Goal: Information Seeking & Learning: Find specific fact

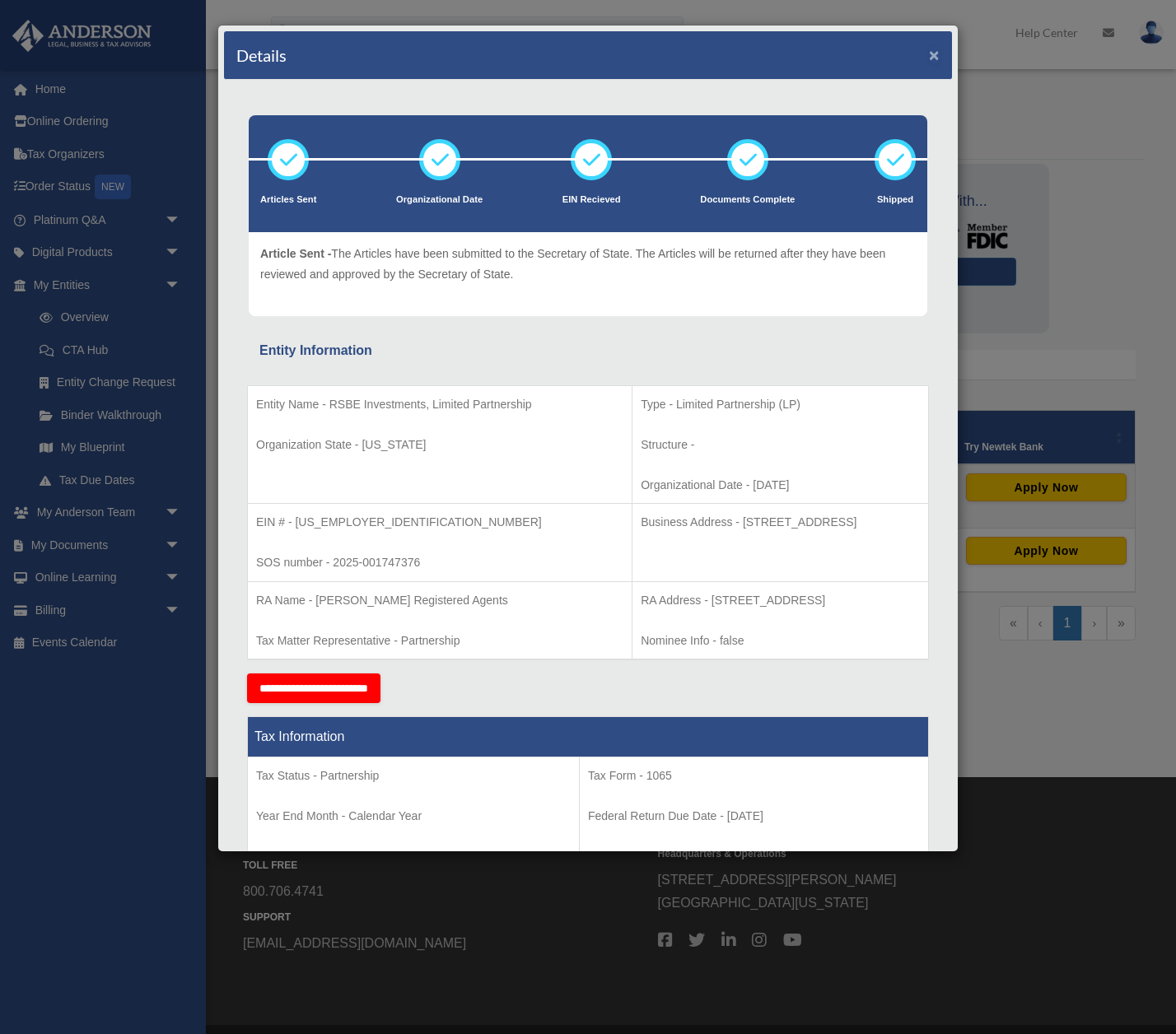
click at [934, 56] on button "×" at bounding box center [934, 55] width 10 height 17
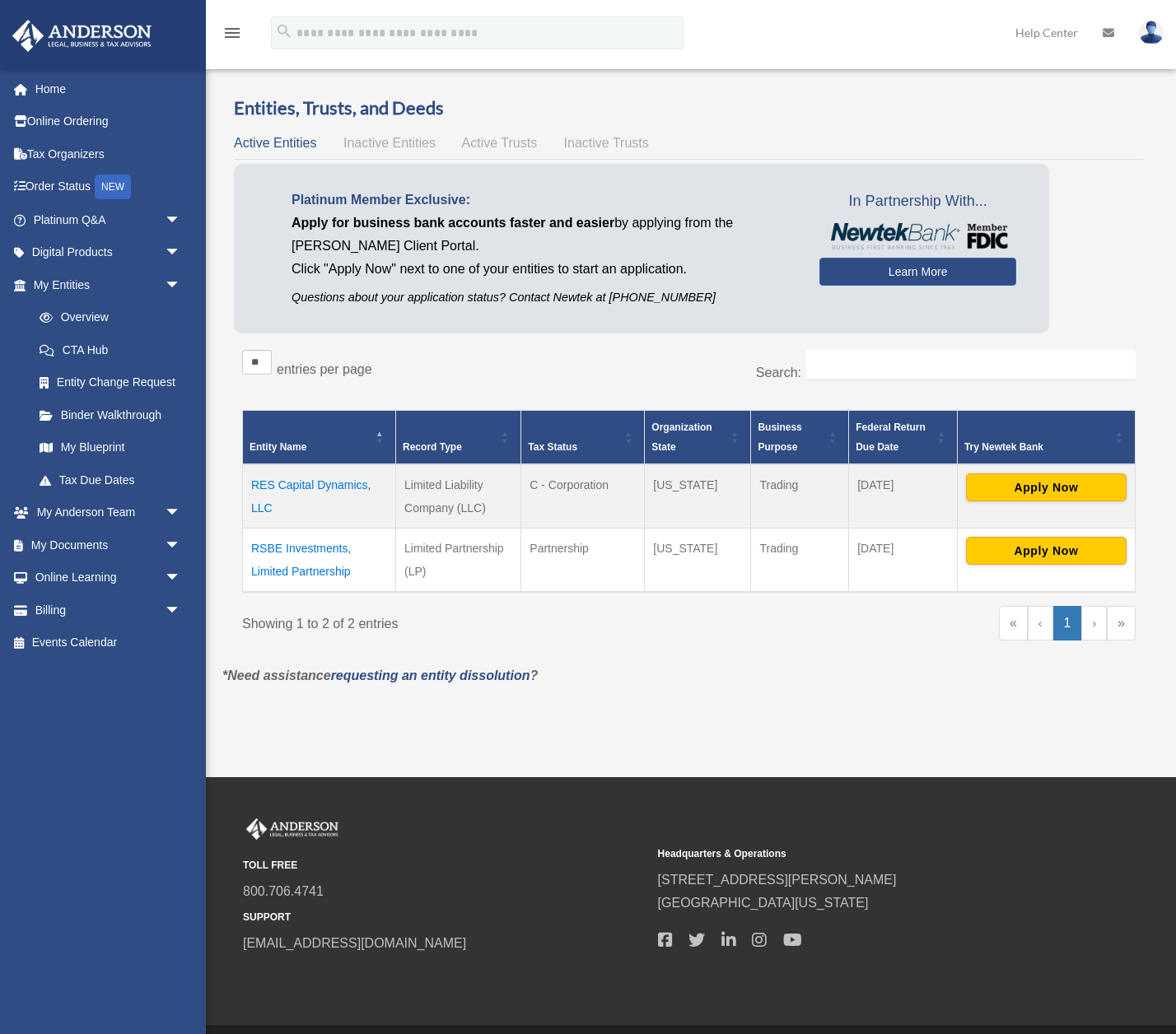
click at [318, 485] on td "RES Capital Dynamics, LLC" at bounding box center [319, 496] width 153 height 65
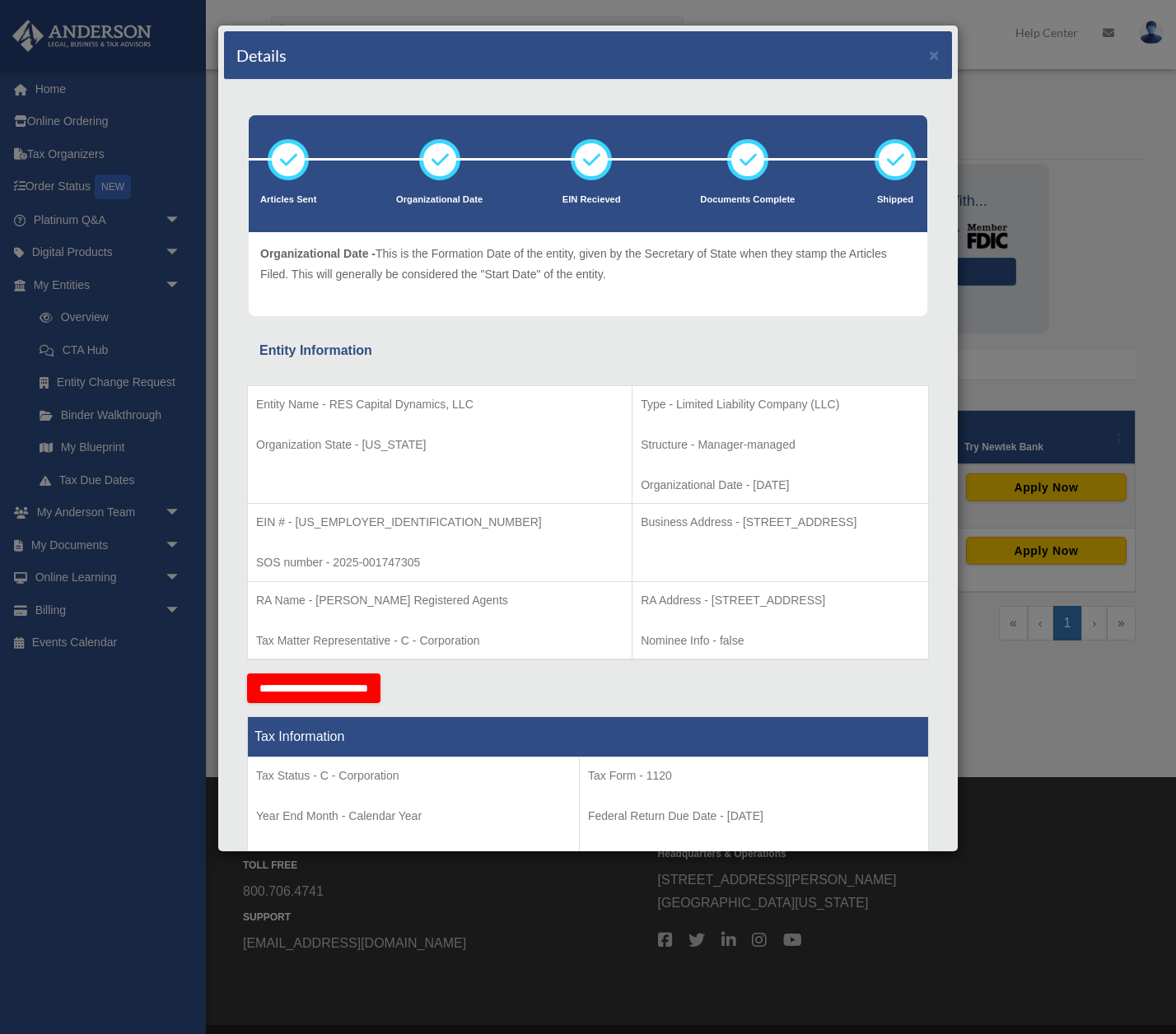
click at [83, 549] on div "Details × Articles Sent Organizational Date" at bounding box center [588, 517] width 1176 height 1034
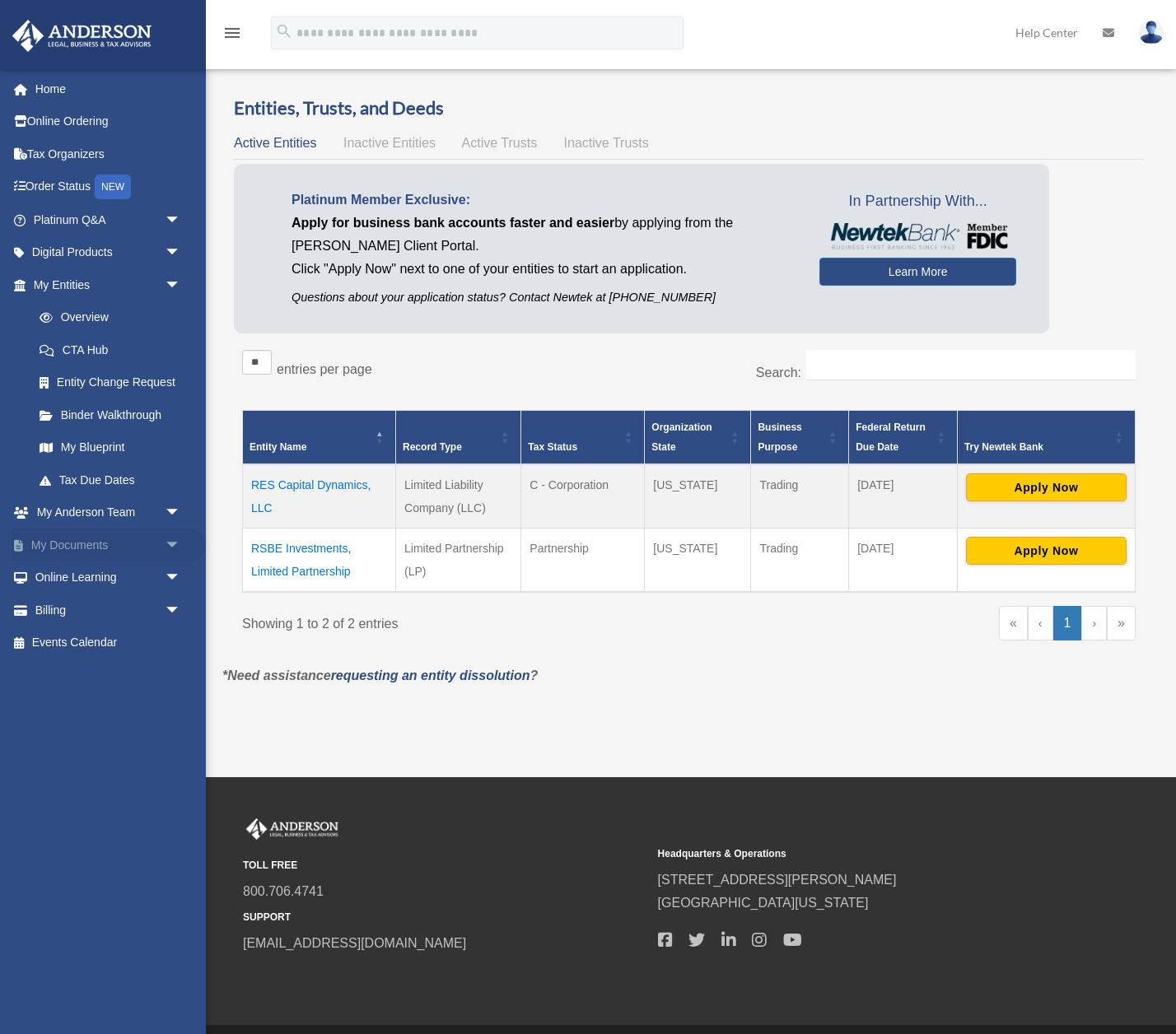
click at [169, 546] on span "arrow_drop_down" at bounding box center [181, 545] width 33 height 34
click at [67, 578] on link "Box" at bounding box center [114, 578] width 182 height 33
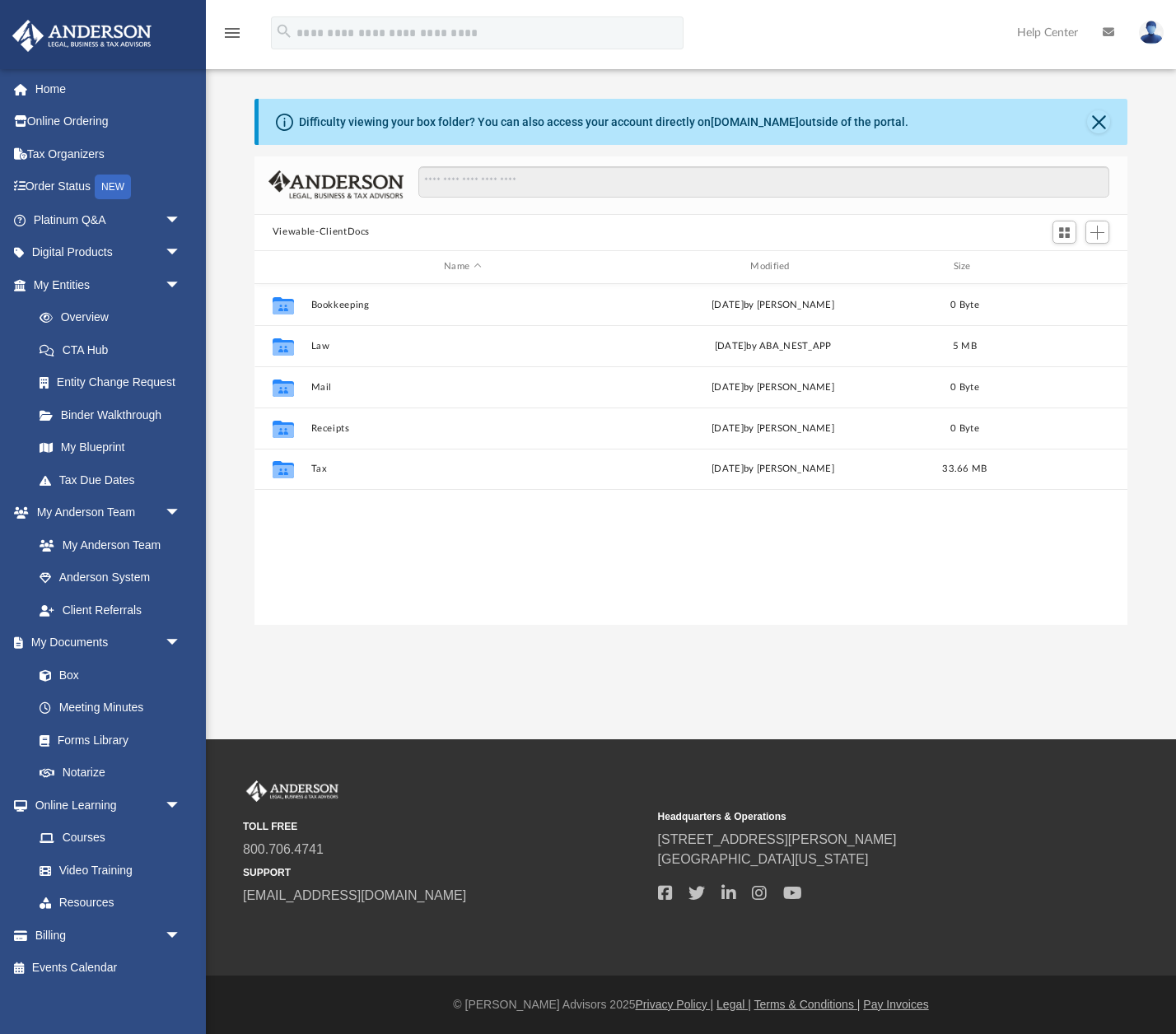
scroll to position [373, 872]
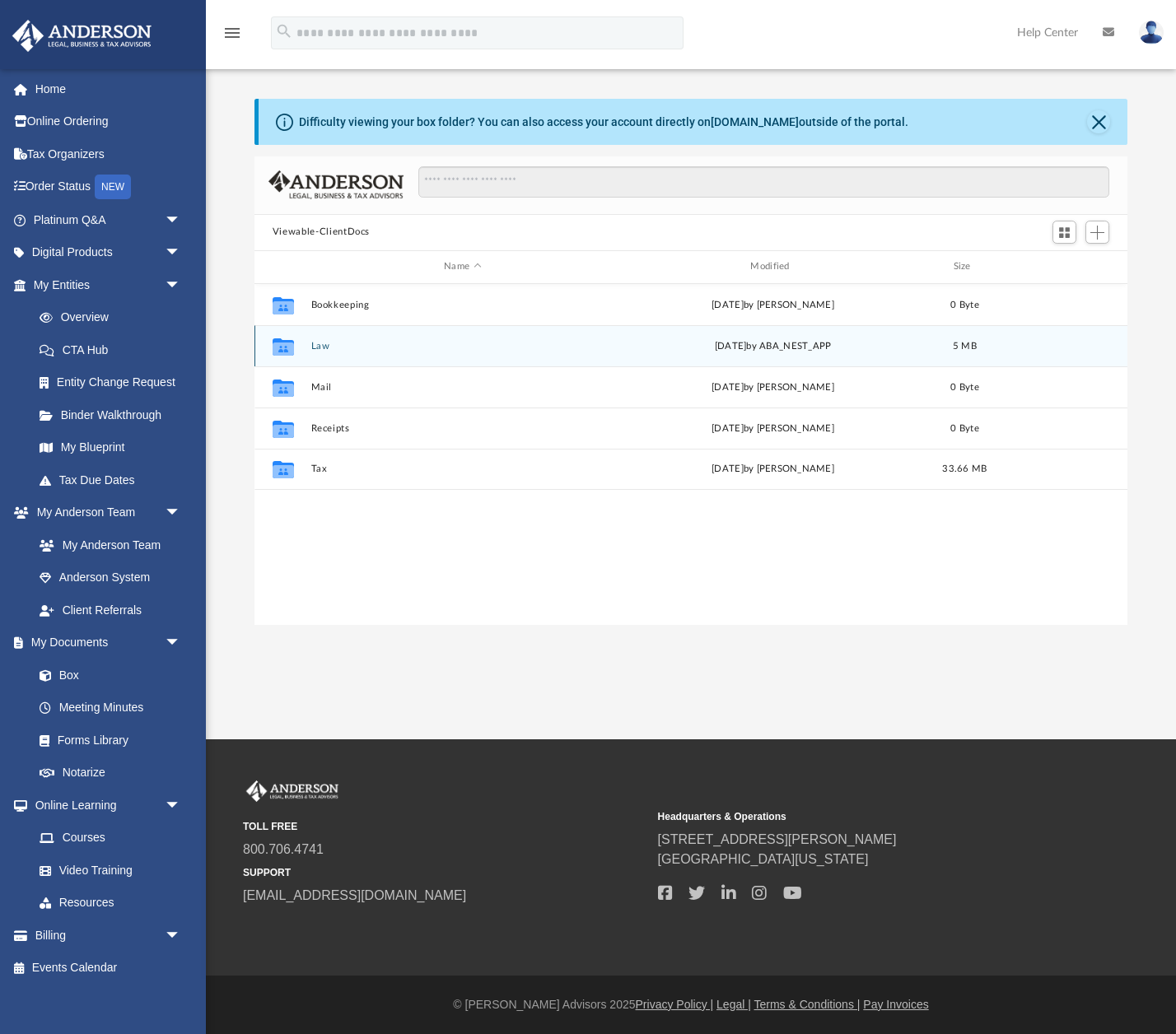
click at [284, 343] on icon "grid" at bounding box center [283, 348] width 22 height 13
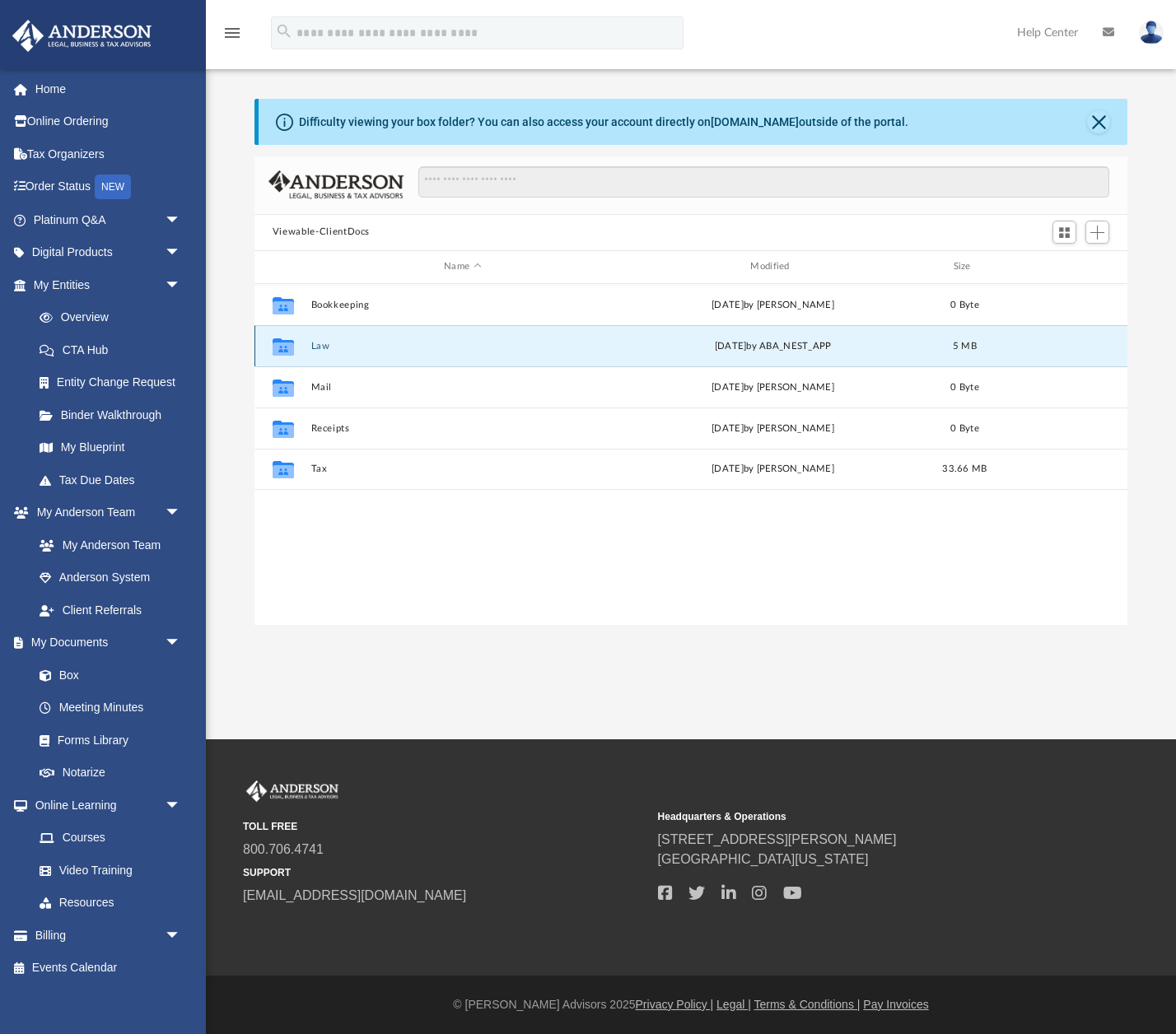
click at [284, 343] on icon "grid" at bounding box center [283, 348] width 22 height 13
click at [325, 346] on button "Law" at bounding box center [462, 346] width 303 height 10
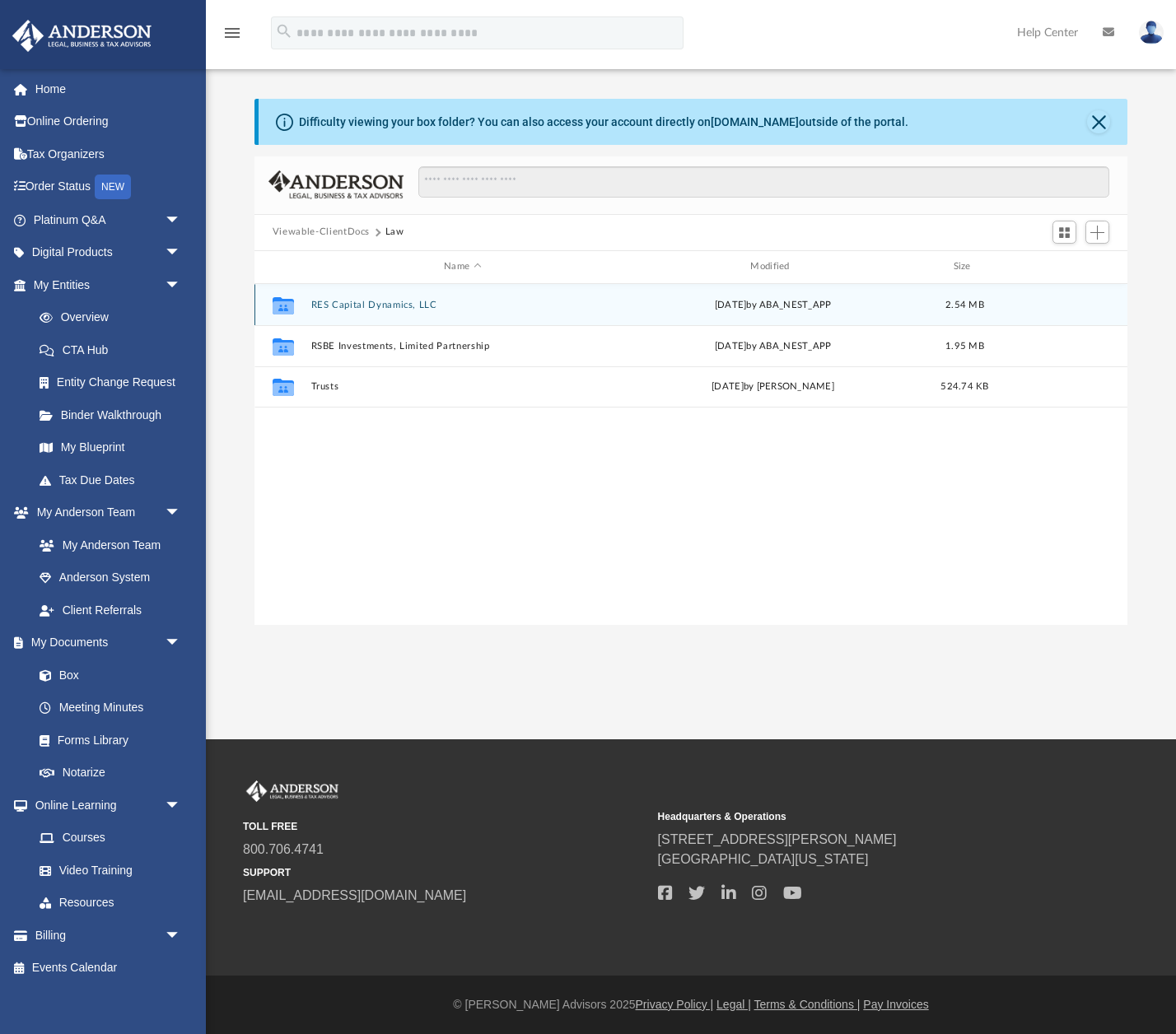
click at [379, 304] on button "RES Capital Dynamics, LLC" at bounding box center [462, 305] width 303 height 10
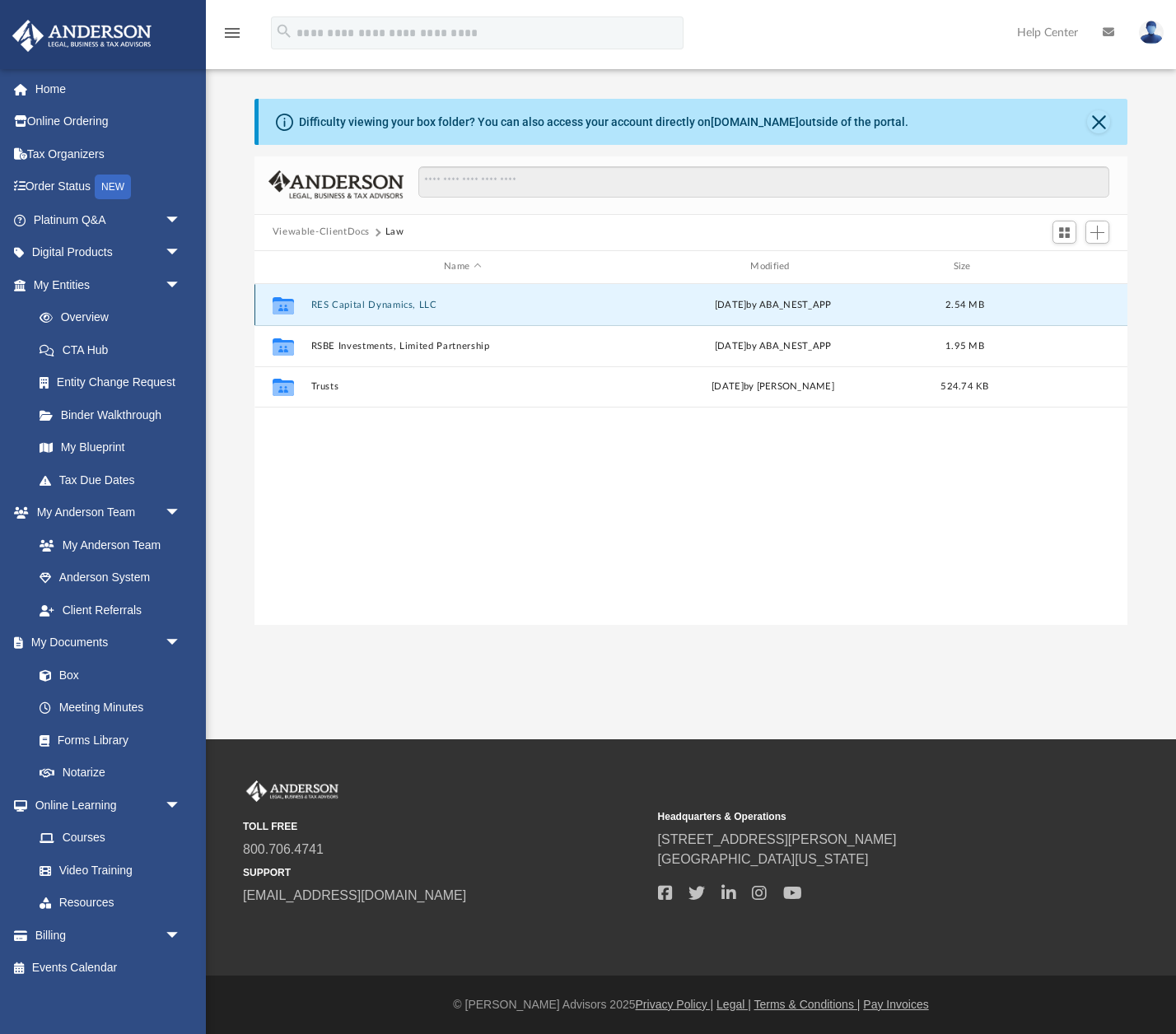
click at [379, 304] on button "RES Capital Dynamics, LLC" at bounding box center [462, 305] width 303 height 10
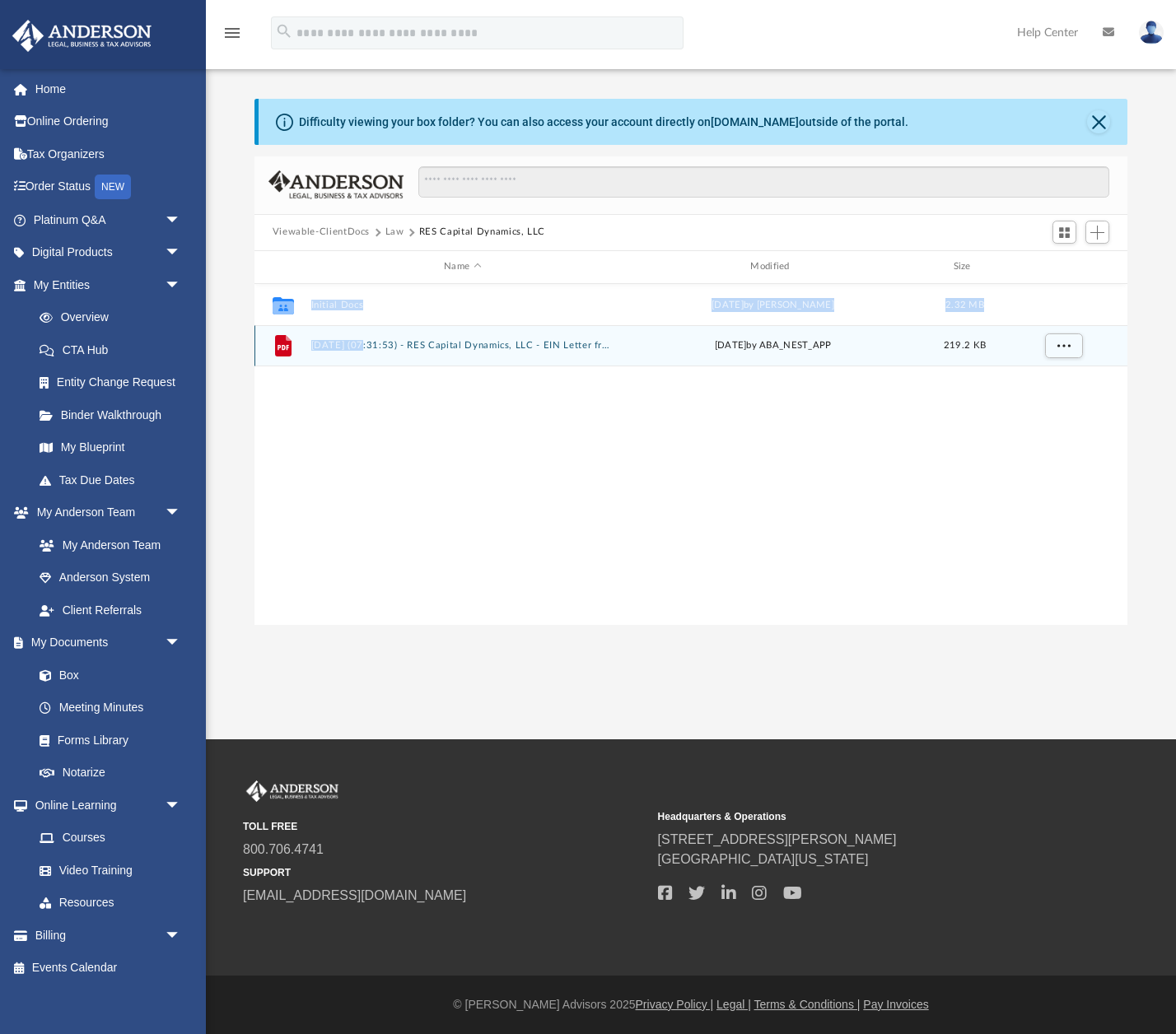
drag, startPoint x: 289, startPoint y: 348, endPoint x: 440, endPoint y: 375, distance: 153.4
click at [646, 434] on div "Collaborated Folder Initial Docs [DATE] by [PERSON_NAME] 2.32 MB File [DATE] (0…" at bounding box center [691, 454] width 872 height 342
click at [286, 347] on icon "grid" at bounding box center [283, 346] width 16 height 22
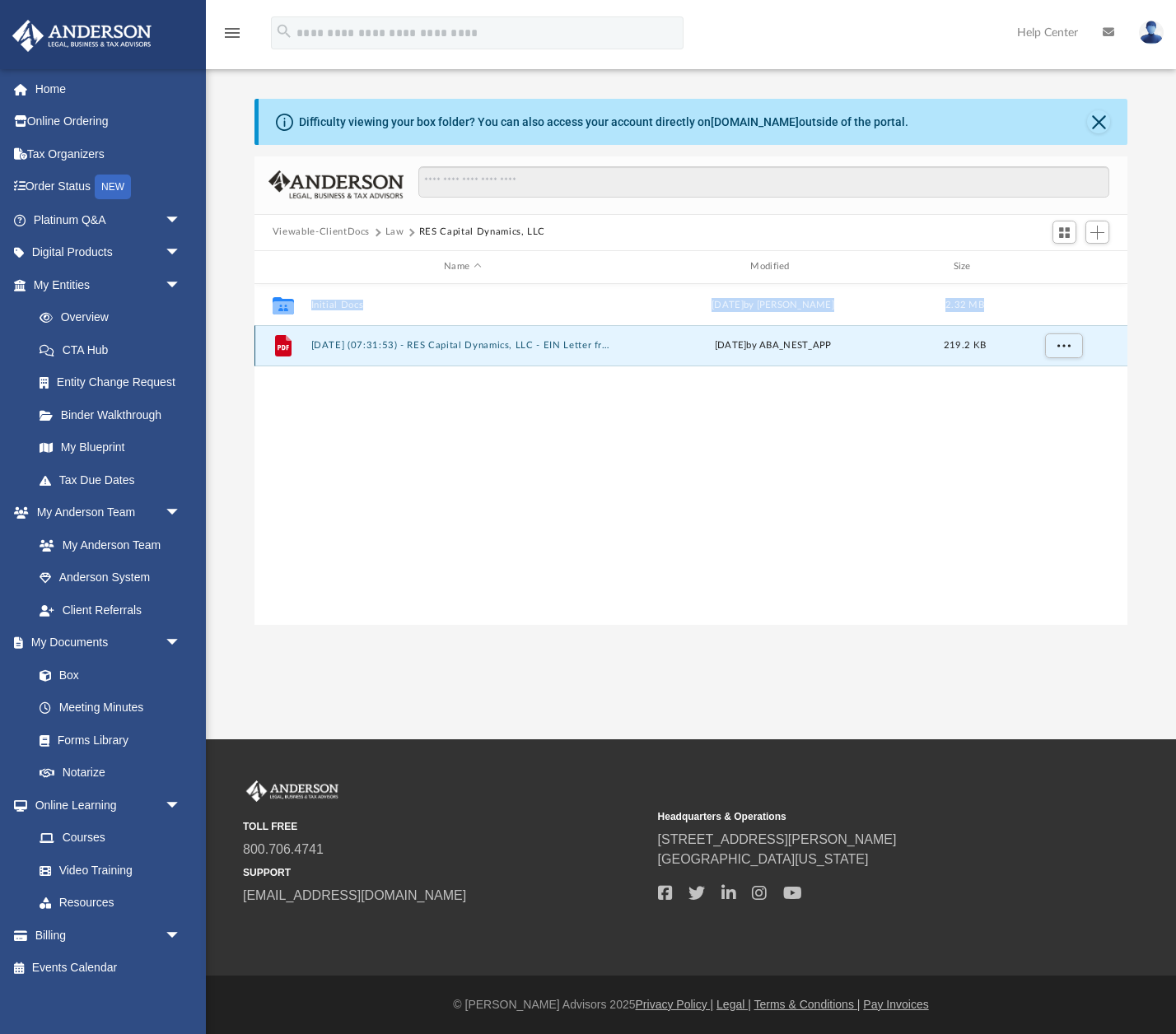
drag, startPoint x: 283, startPoint y: 347, endPoint x: 736, endPoint y: 469, distance: 469.1
click at [957, 508] on div "Collaborated Folder Initial Docs [DATE] by [PERSON_NAME] 2.32 MB File [DATE] (0…" at bounding box center [691, 454] width 872 height 342
drag, startPoint x: 659, startPoint y: 446, endPoint x: 403, endPoint y: 394, distance: 261.2
click at [653, 446] on div "Collaborated Folder Initial Docs [DATE] by [PERSON_NAME] 2.32 MB File [DATE] (0…" at bounding box center [691, 454] width 872 height 342
click at [1063, 352] on button "More options" at bounding box center [1063, 346] width 38 height 25
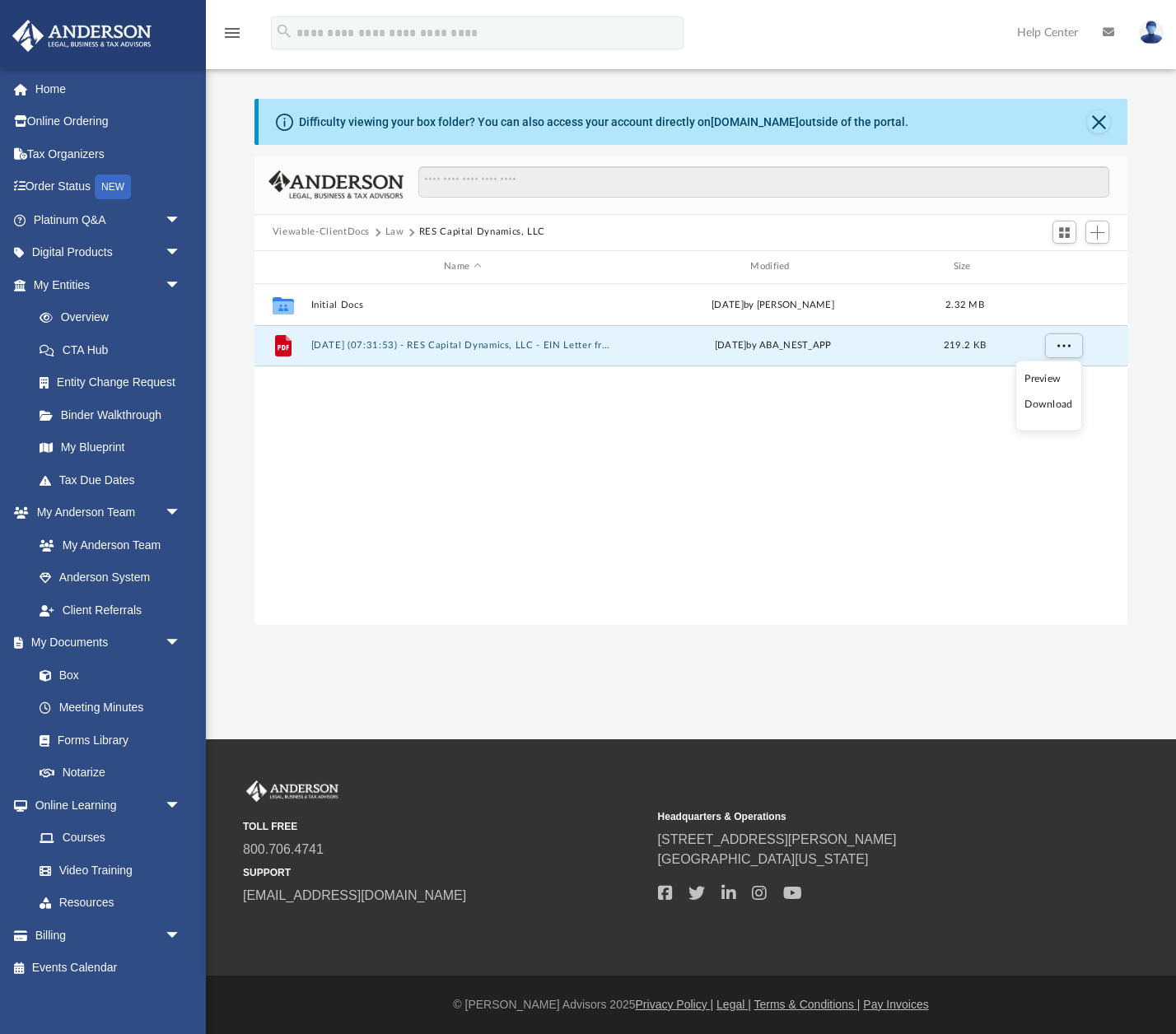
click at [1056, 409] on li "Download" at bounding box center [1049, 404] width 48 height 17
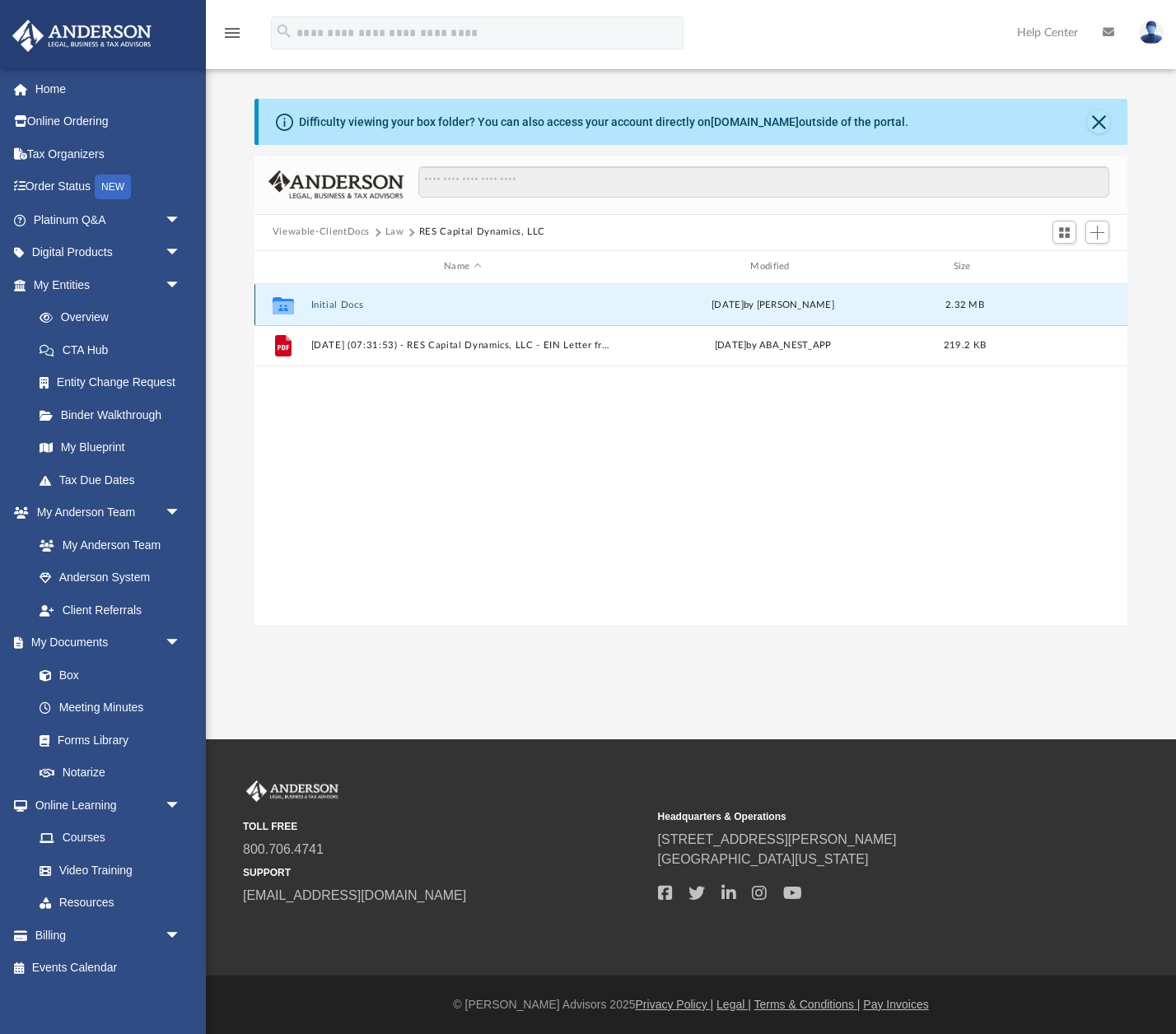
click at [322, 305] on button "Initial Docs" at bounding box center [462, 305] width 303 height 10
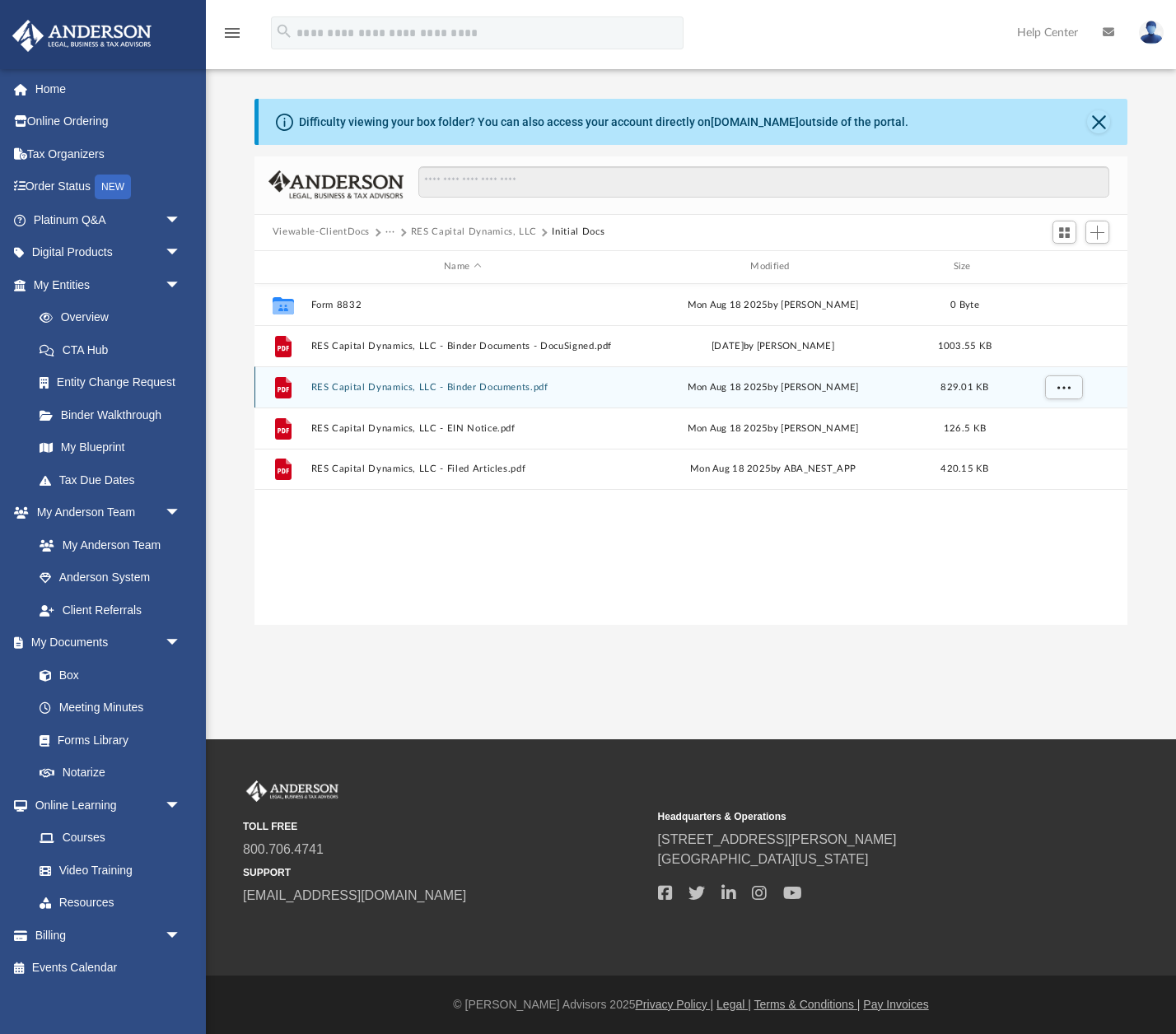
click at [497, 386] on button "RES Capital Dynamics, LLC - Binder Documents.pdf" at bounding box center [462, 387] width 303 height 10
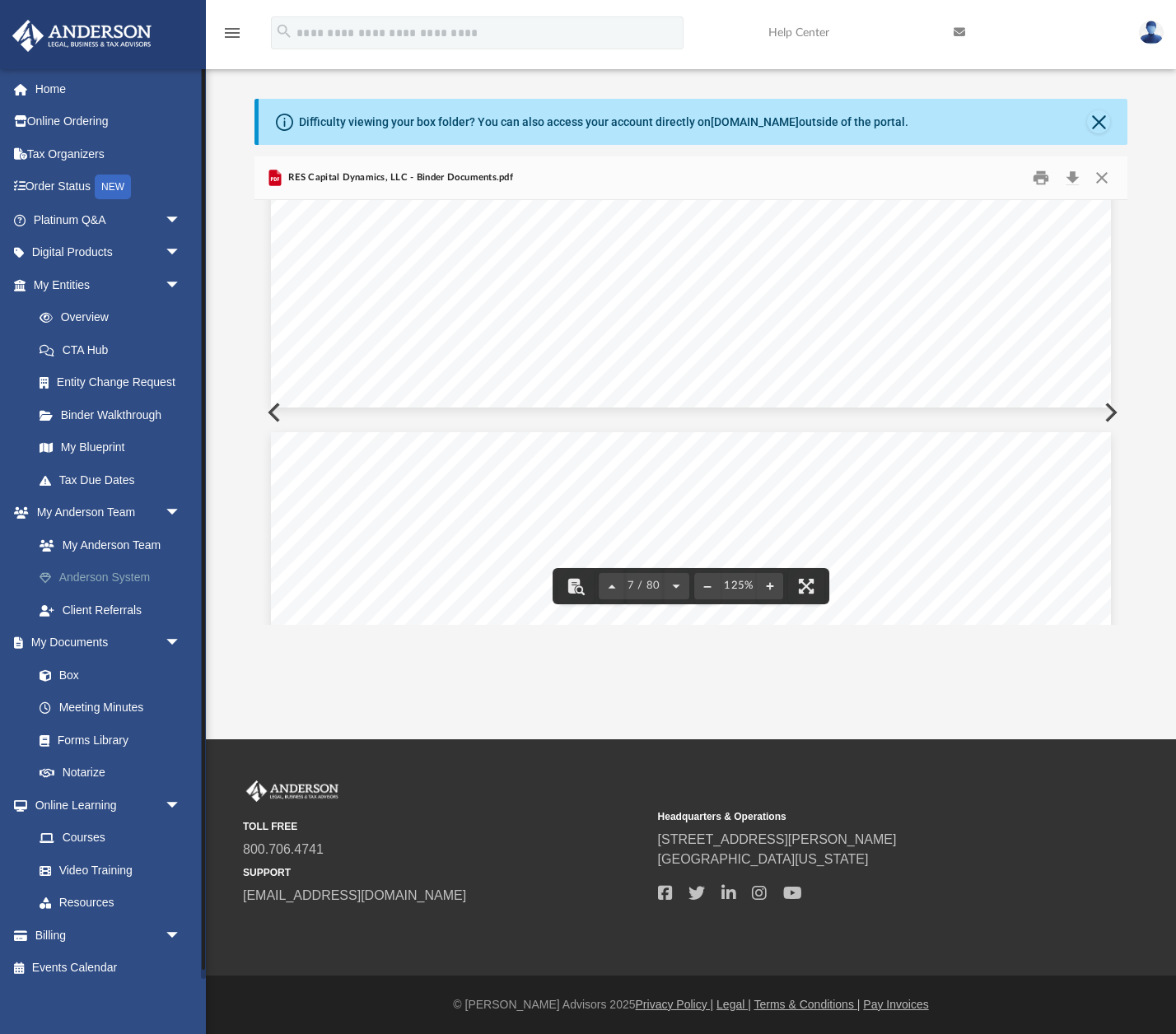
scroll to position [7558, 0]
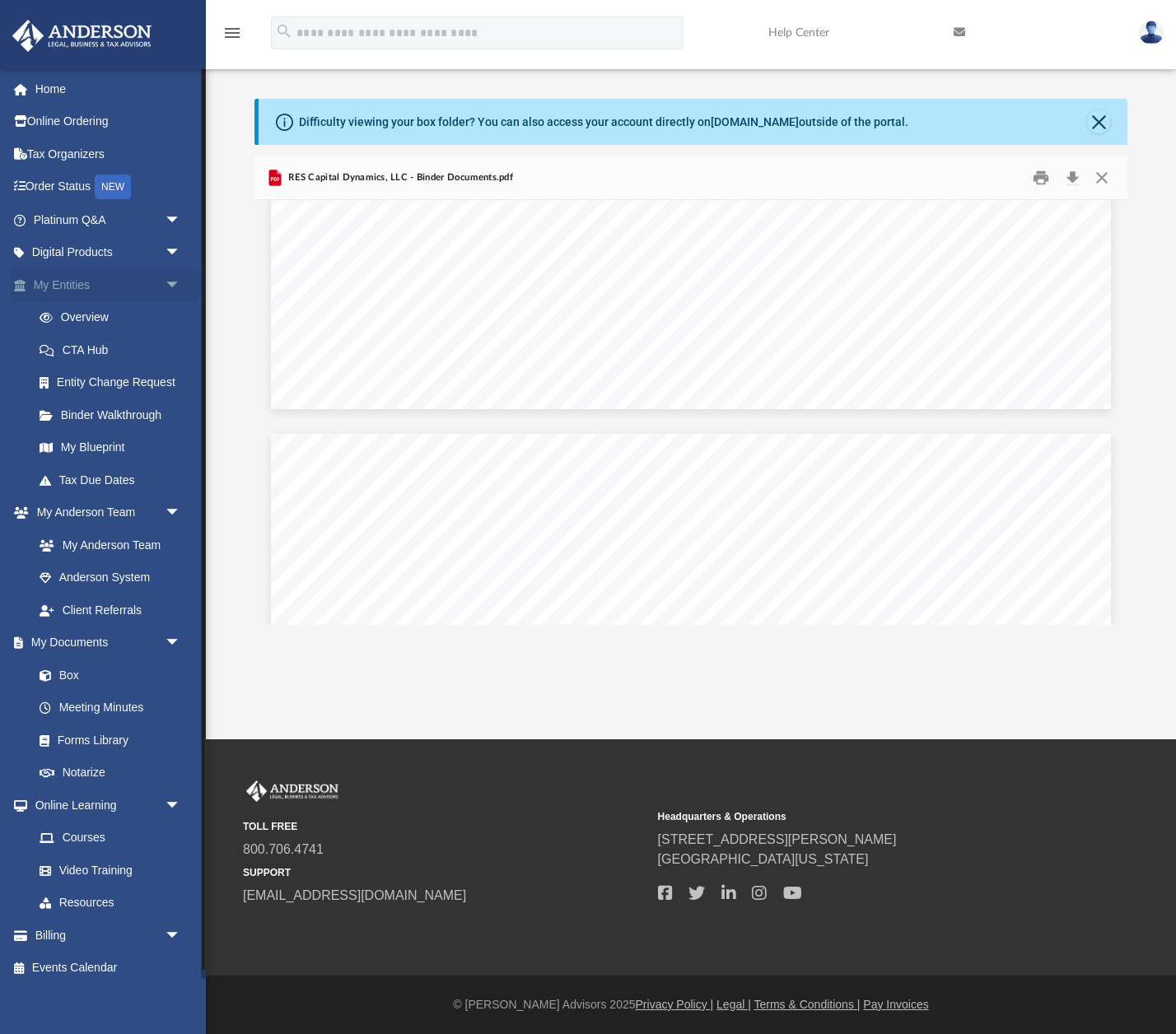
click at [69, 286] on link "My Entities arrow_drop_down" at bounding box center [108, 285] width 194 height 33
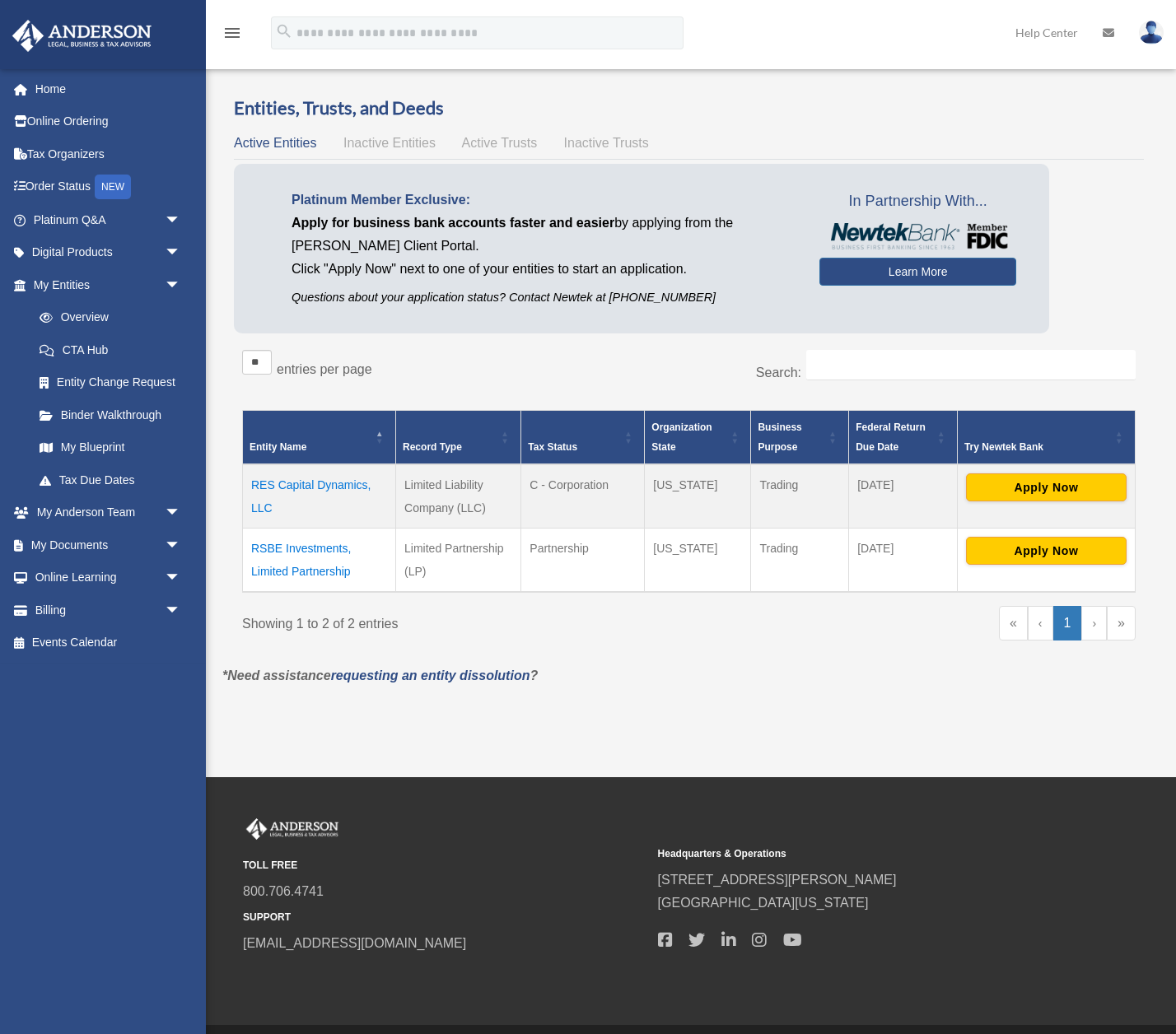
click at [311, 483] on td "RES Capital Dynamics, LLC" at bounding box center [319, 496] width 153 height 65
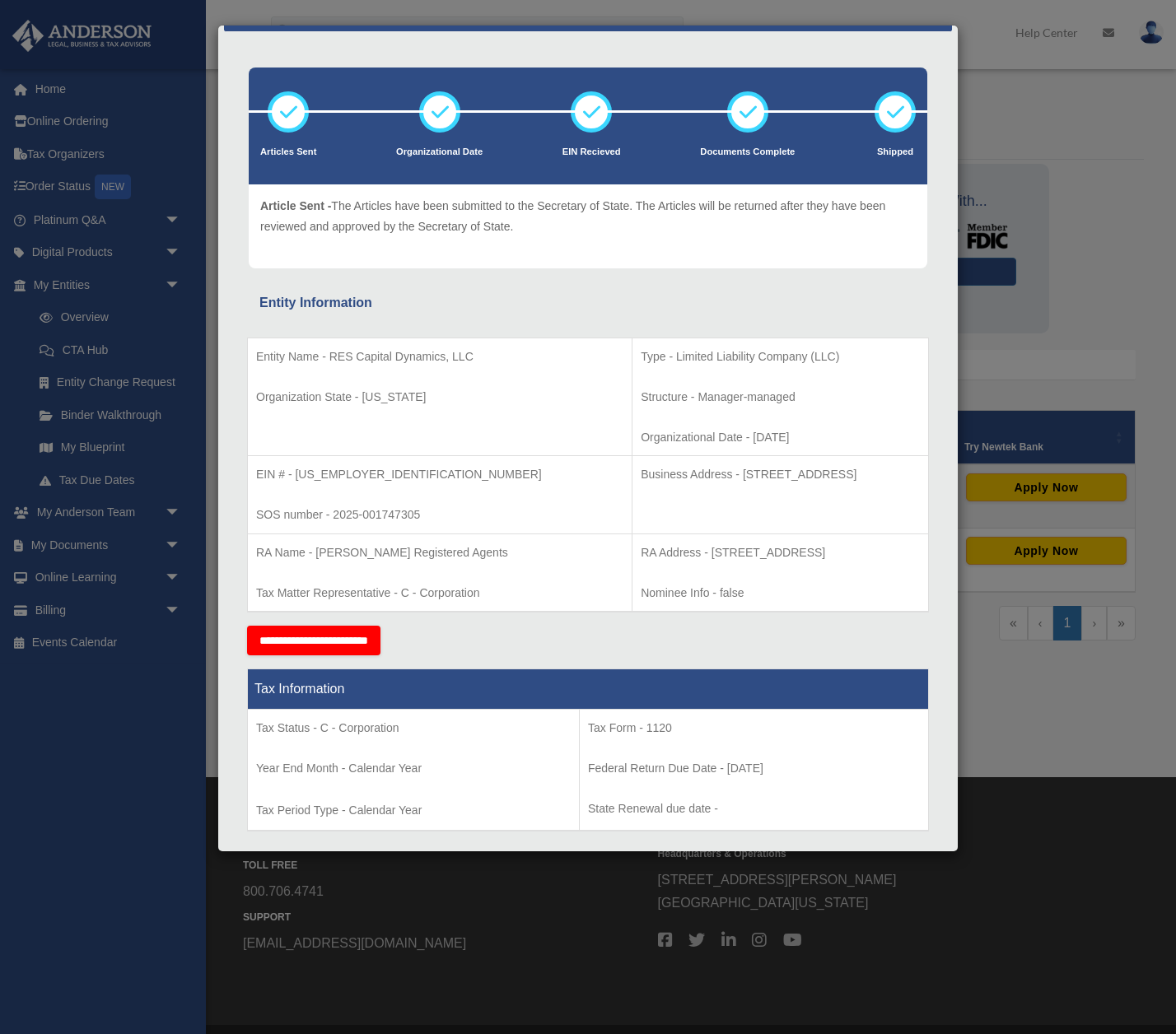
scroll to position [46, 0]
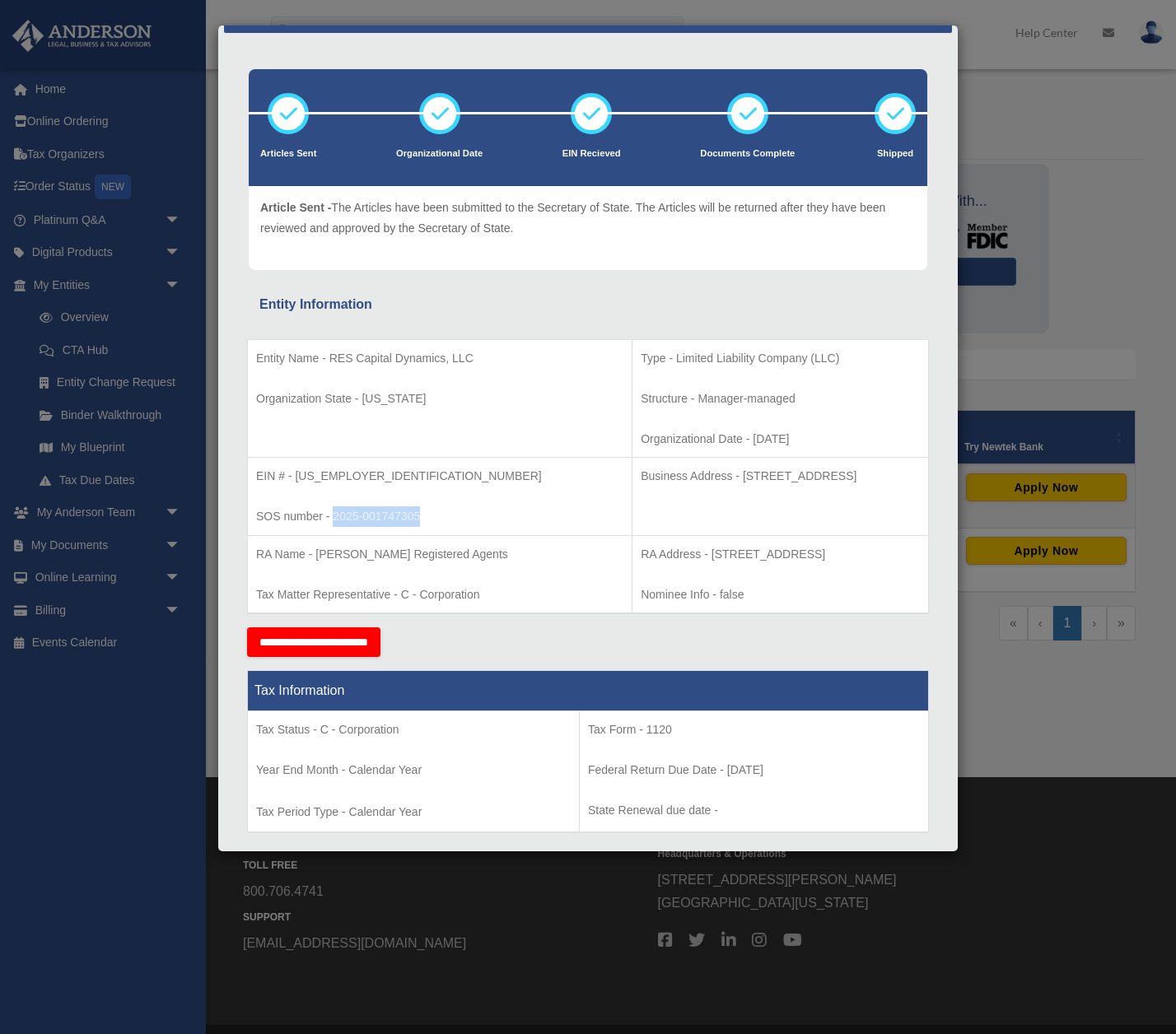
drag, startPoint x: 332, startPoint y: 516, endPoint x: 452, endPoint y: 519, distance: 120.0
click at [452, 519] on p "SOS number - 2025-001747305" at bounding box center [440, 517] width 367 height 21
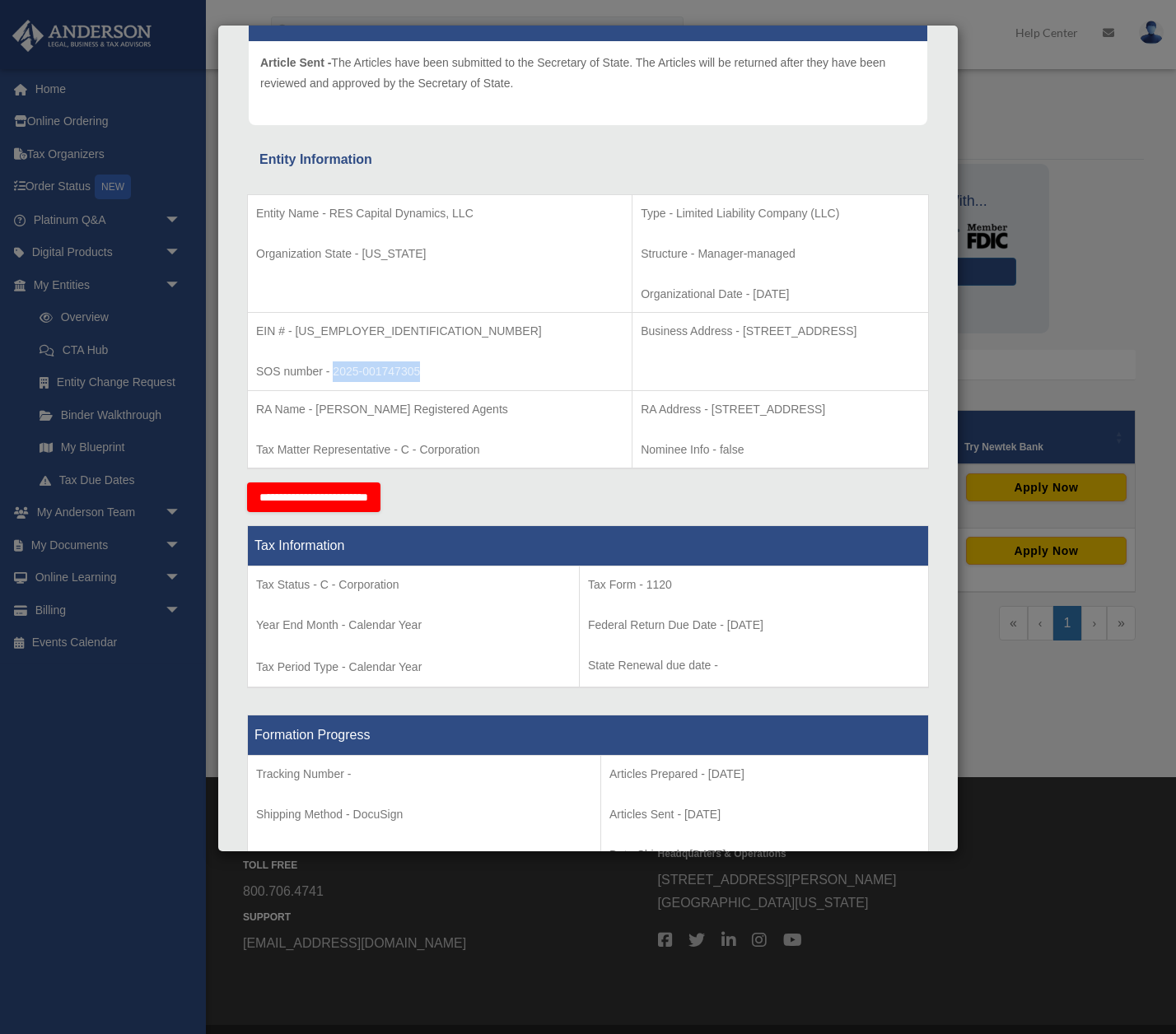
scroll to position [188, 0]
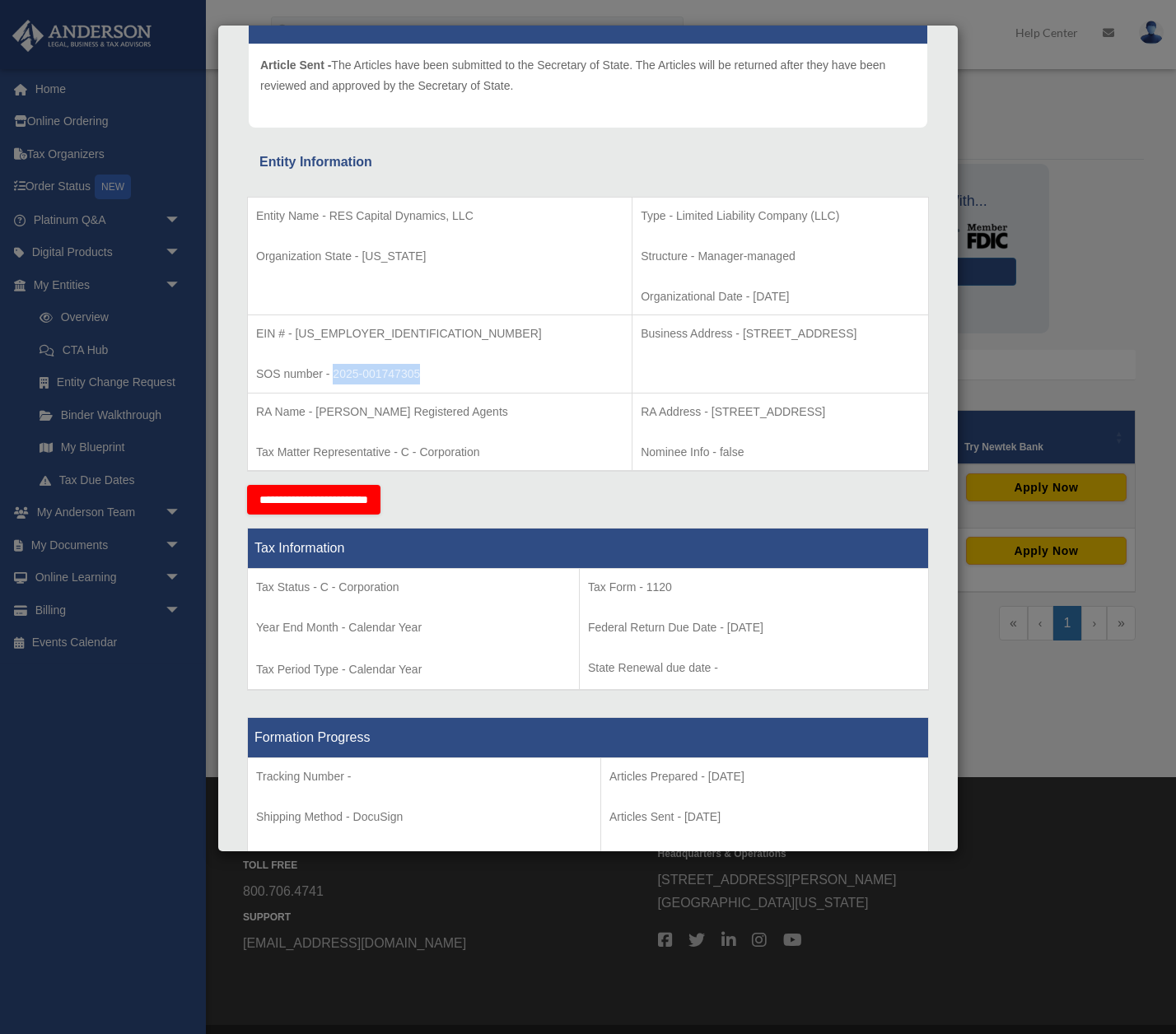
copy p "2025-001747305"
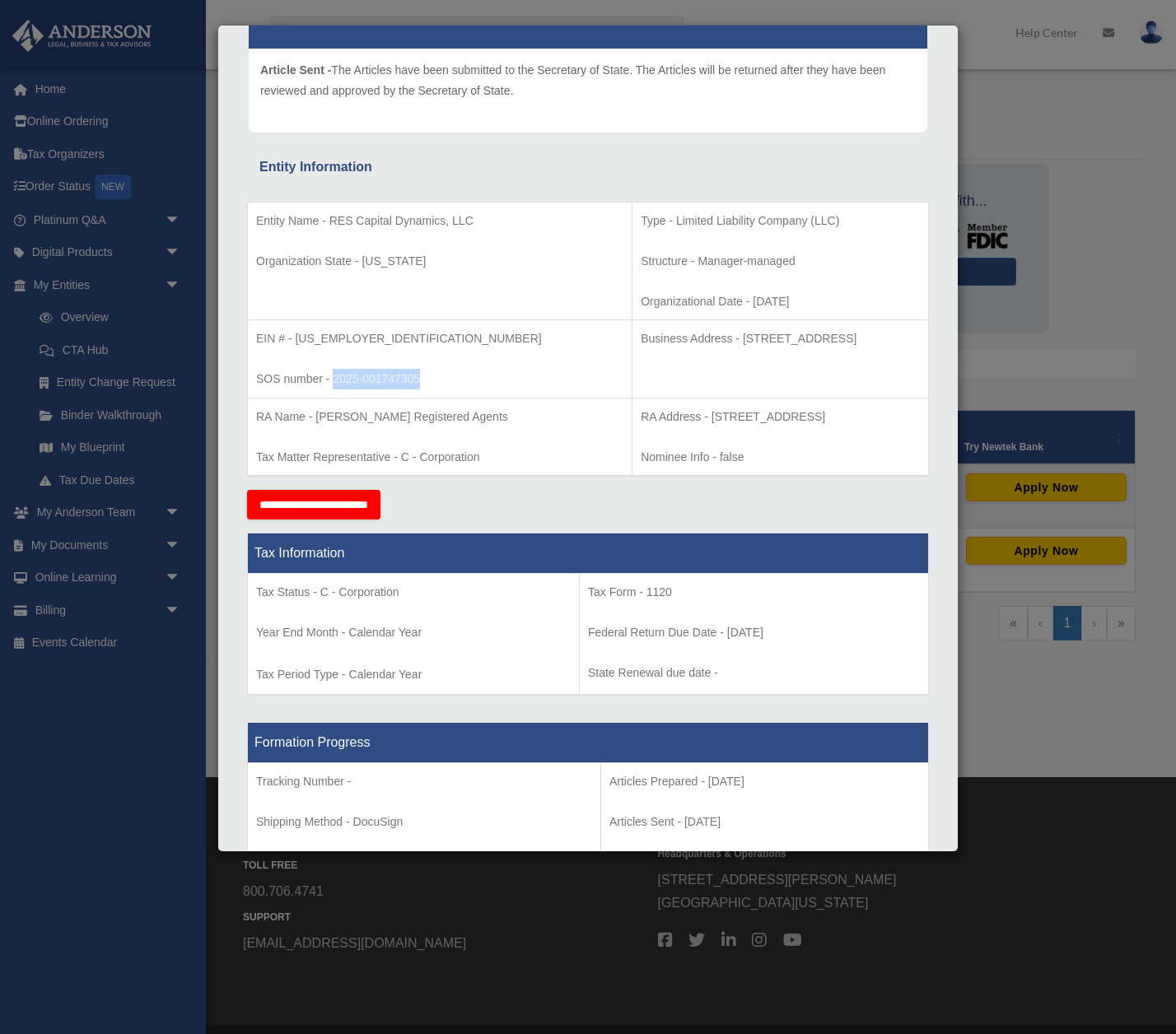
scroll to position [0, 0]
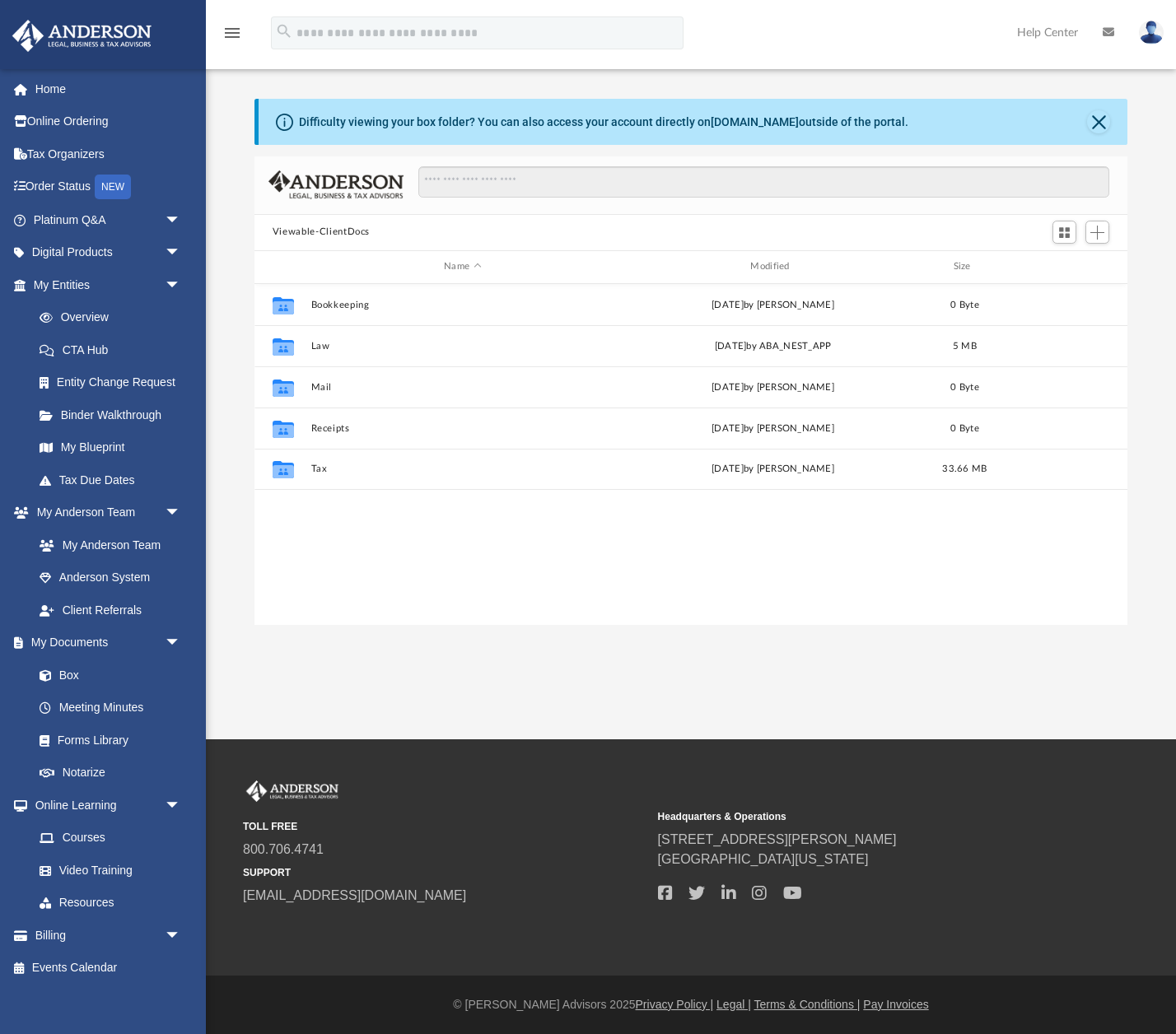
scroll to position [373, 872]
click at [80, 325] on link "Overview" at bounding box center [114, 317] width 182 height 33
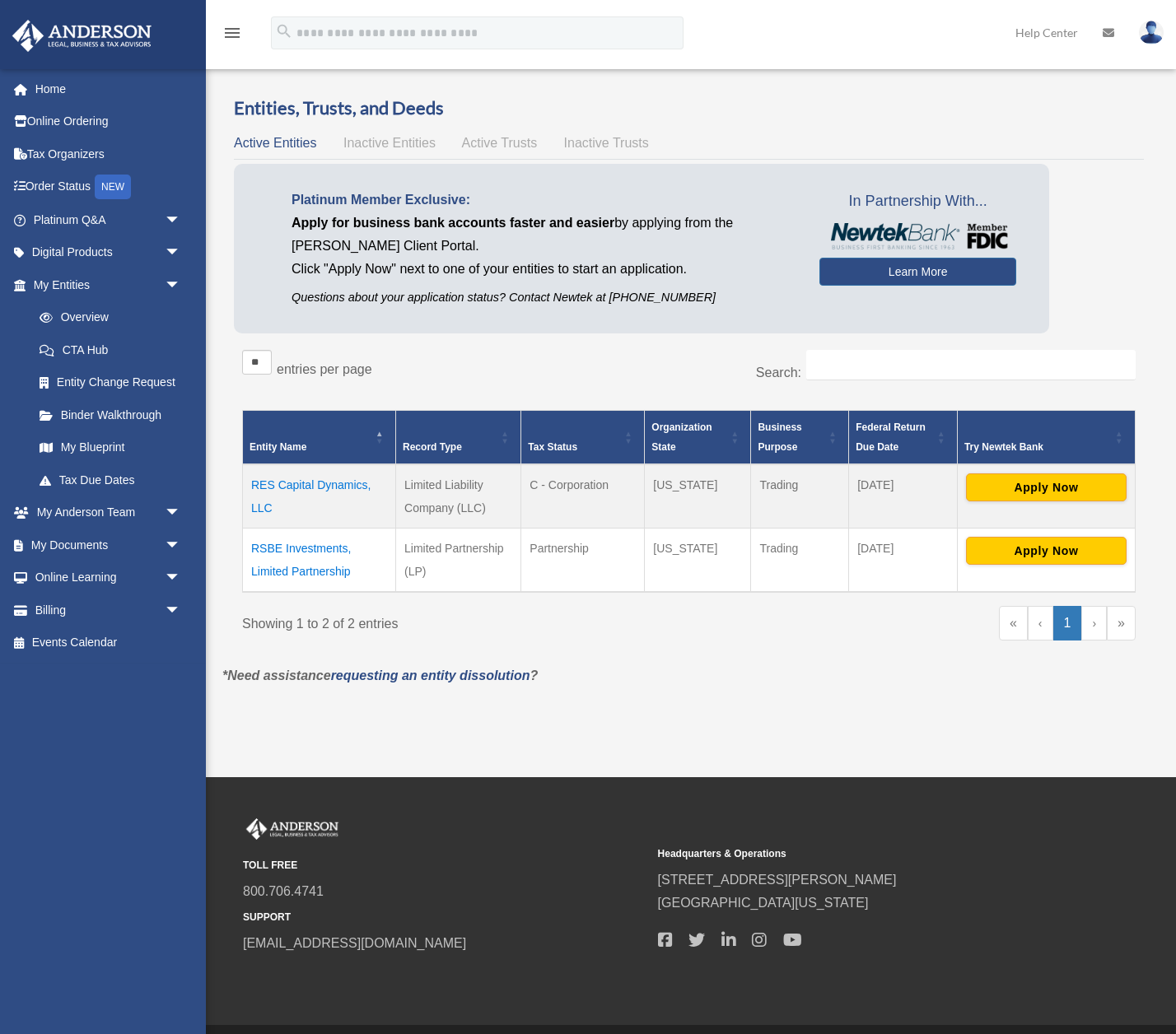
click at [313, 548] on td "RSBE Investments, Limited Partnership" at bounding box center [319, 560] width 153 height 65
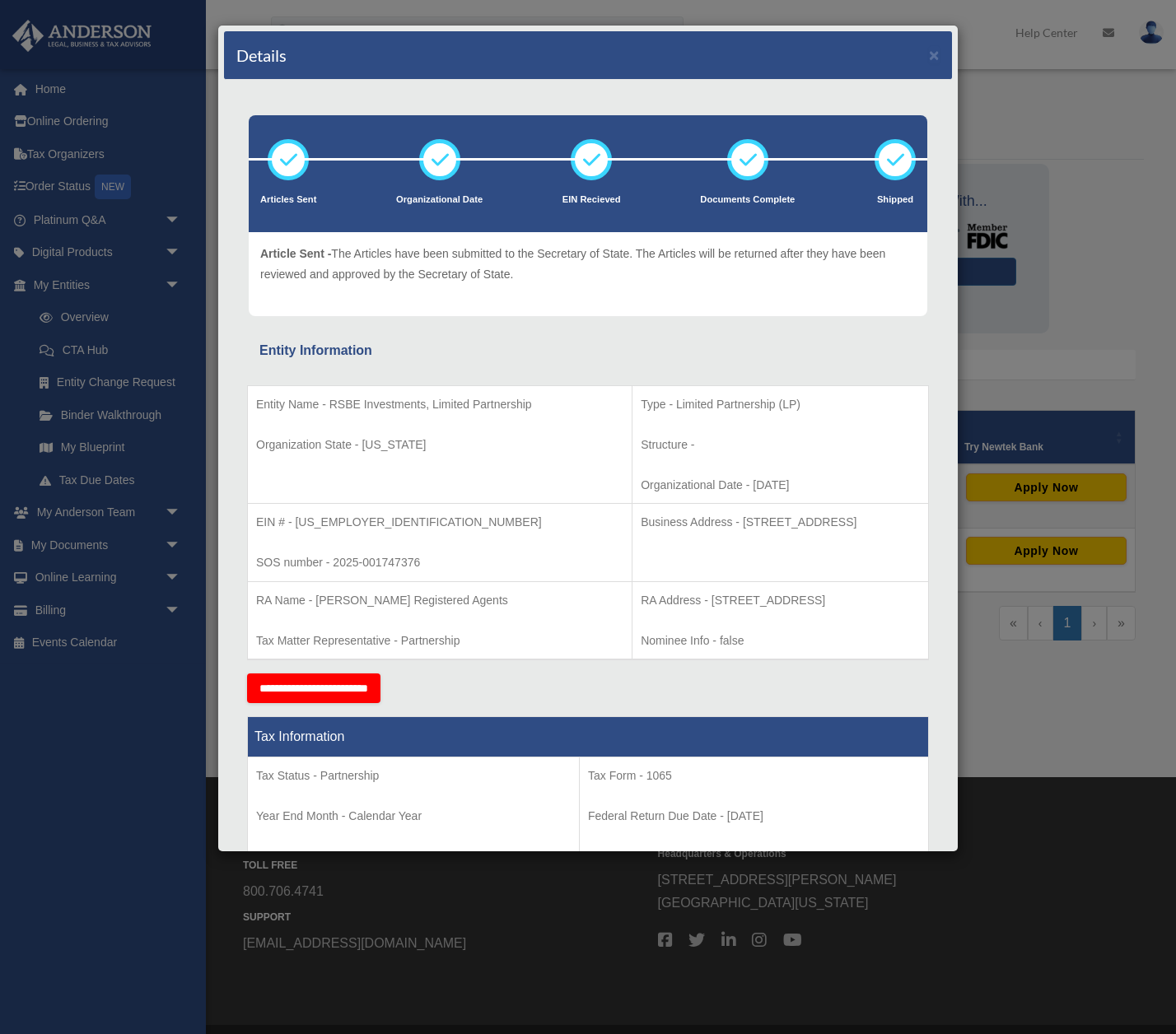
click at [391, 563] on p "SOS number - 2025-001747376" at bounding box center [440, 563] width 367 height 21
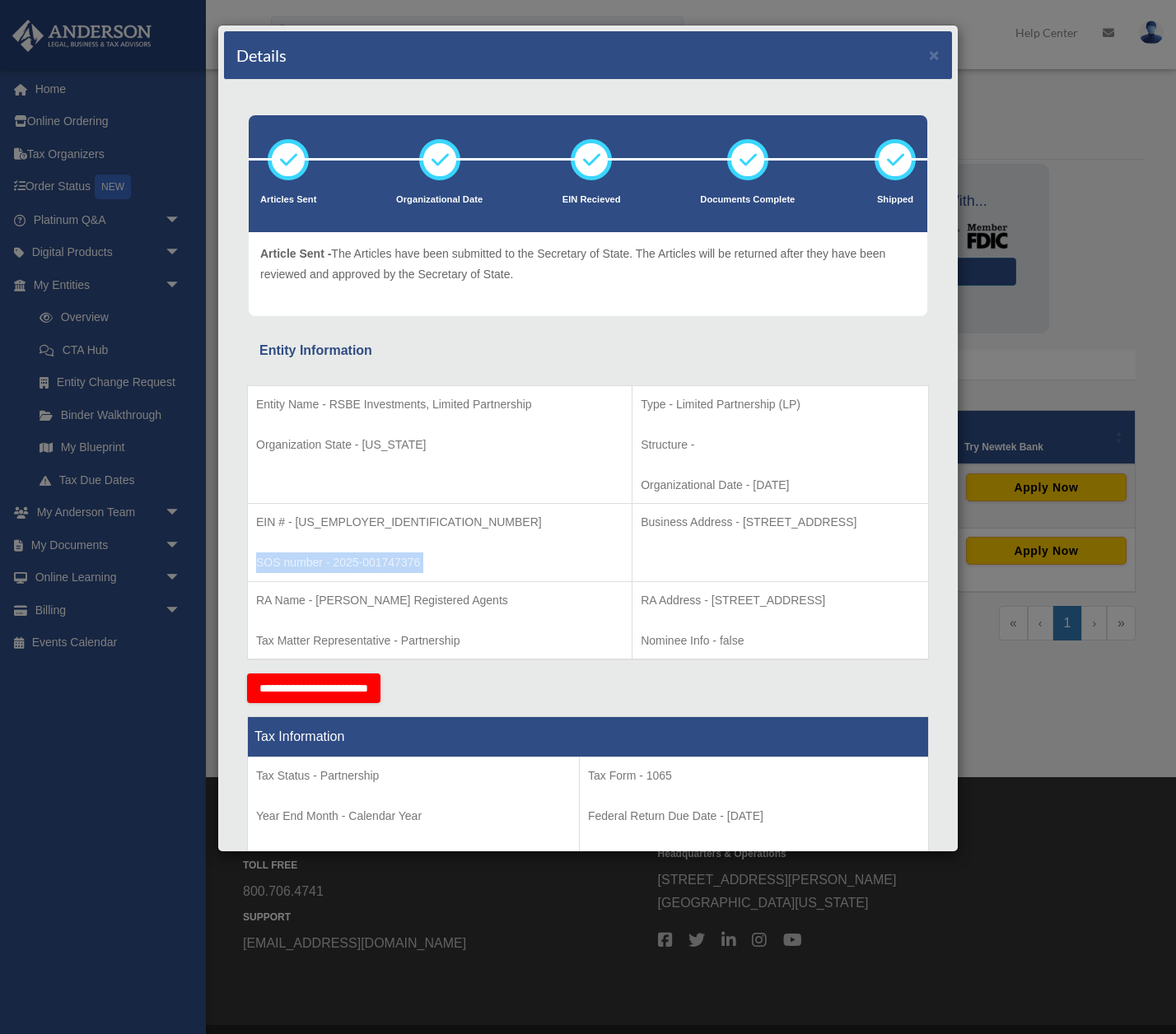
click at [391, 563] on p "SOS number - 2025-001747376" at bounding box center [440, 563] width 367 height 21
drag, startPoint x: 357, startPoint y: 563, endPoint x: 348, endPoint y: 563, distance: 9.0
click at [356, 563] on p "SOS number - 2025-001747376" at bounding box center [440, 563] width 367 height 21
drag, startPoint x: 334, startPoint y: 563, endPoint x: 424, endPoint y: 564, distance: 90.0
click at [441, 564] on p "SOS number - 2025-001747376" at bounding box center [440, 563] width 367 height 21
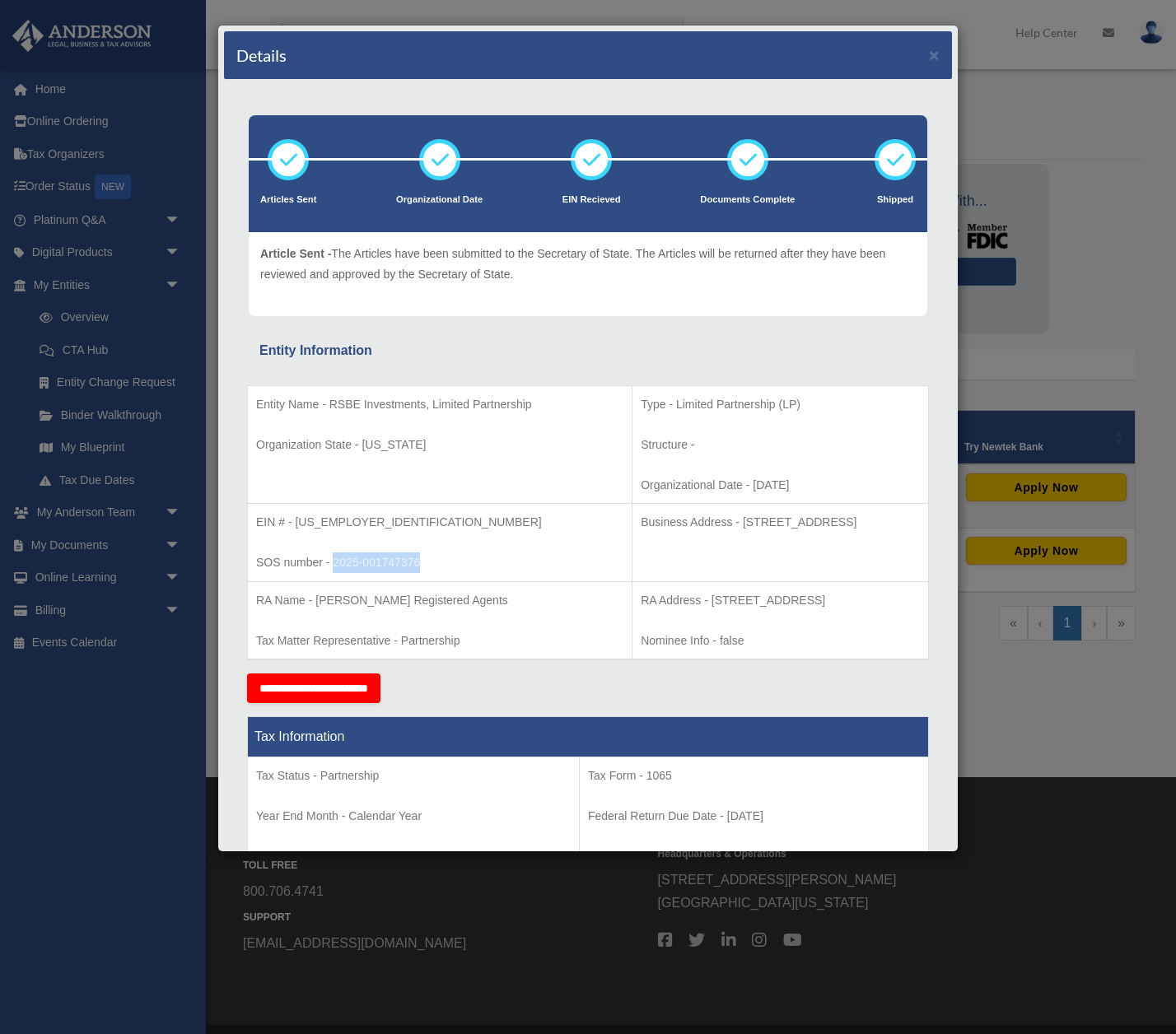
copy p "2025-001747376"
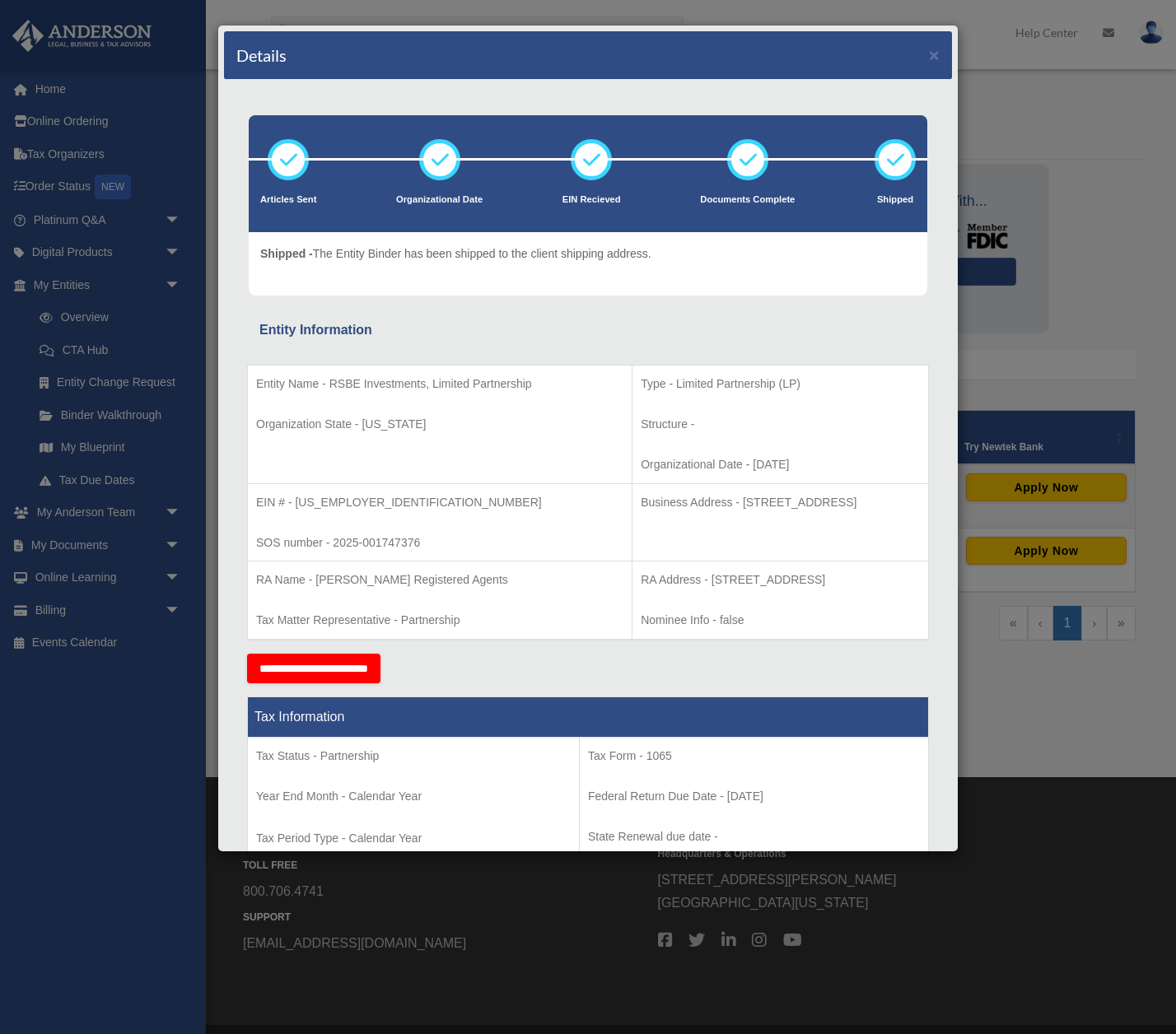
click at [79, 549] on div "Details × Articles Sent Organizational Date" at bounding box center [588, 517] width 1176 height 1034
click at [96, 547] on div "Details × Articles Sent Organizational Date" at bounding box center [588, 517] width 1176 height 1034
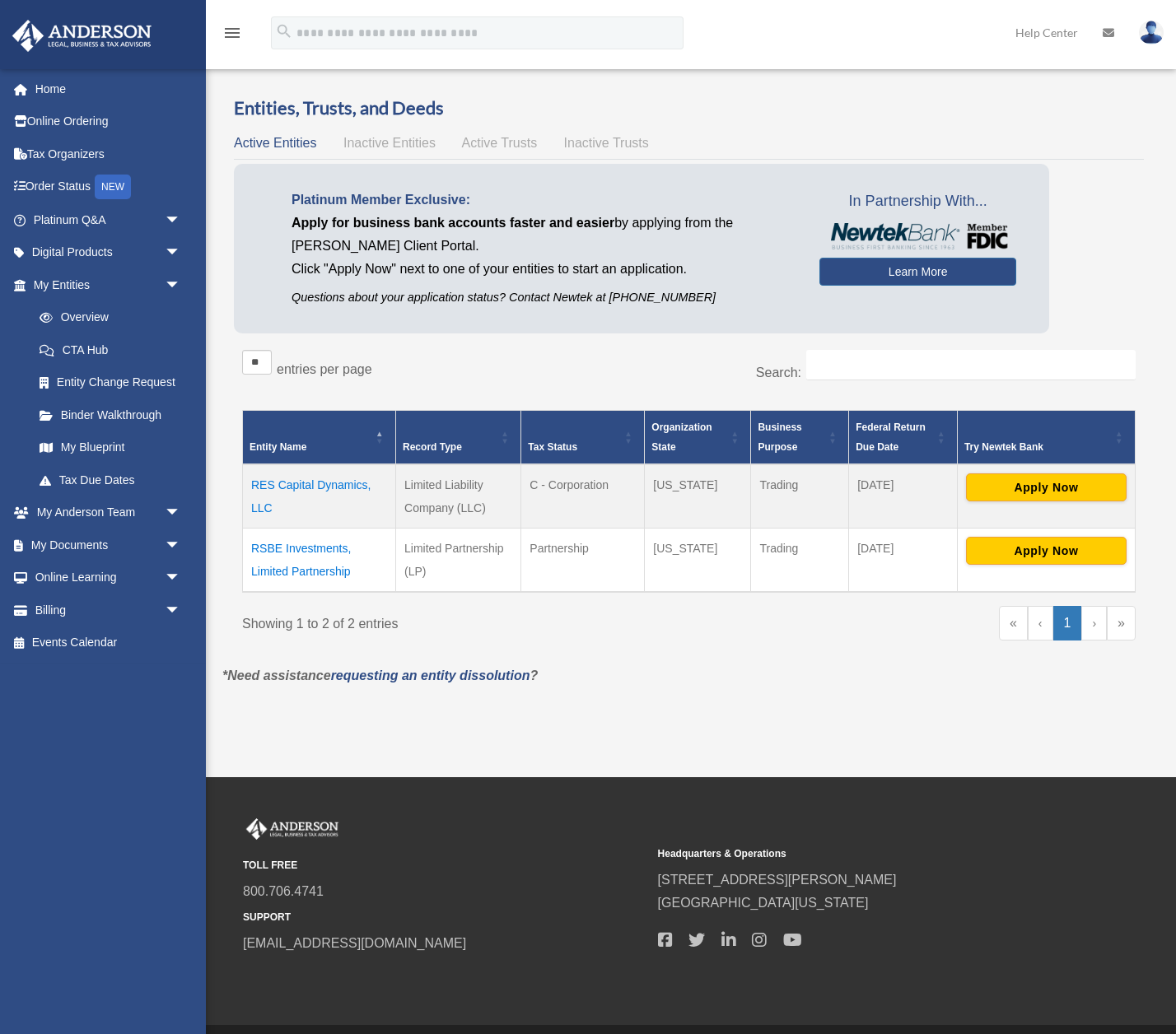
click at [311, 554] on td "RSBE Investments, Limited Partnership" at bounding box center [319, 560] width 153 height 65
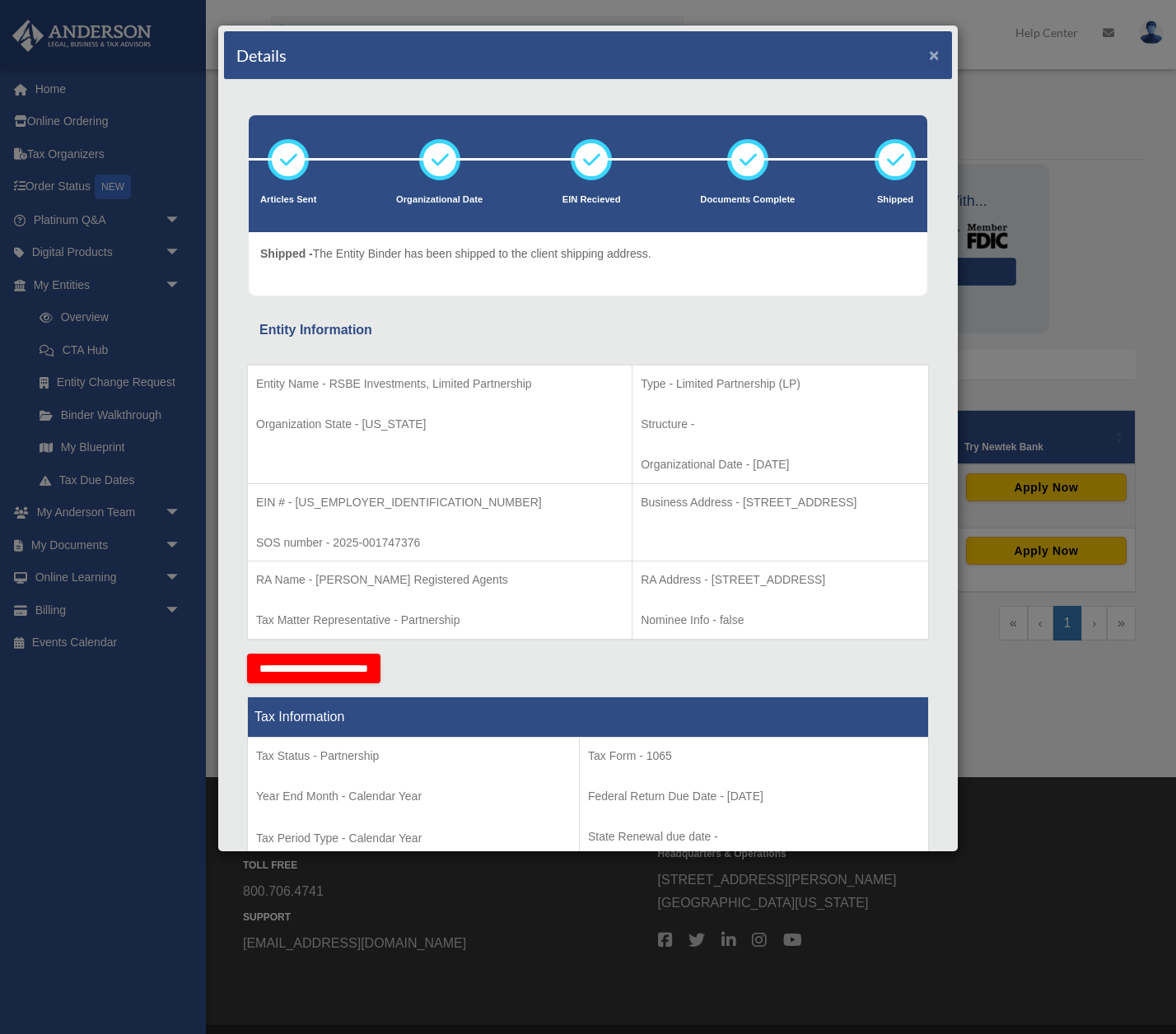
click at [932, 58] on button "×" at bounding box center [934, 55] width 10 height 17
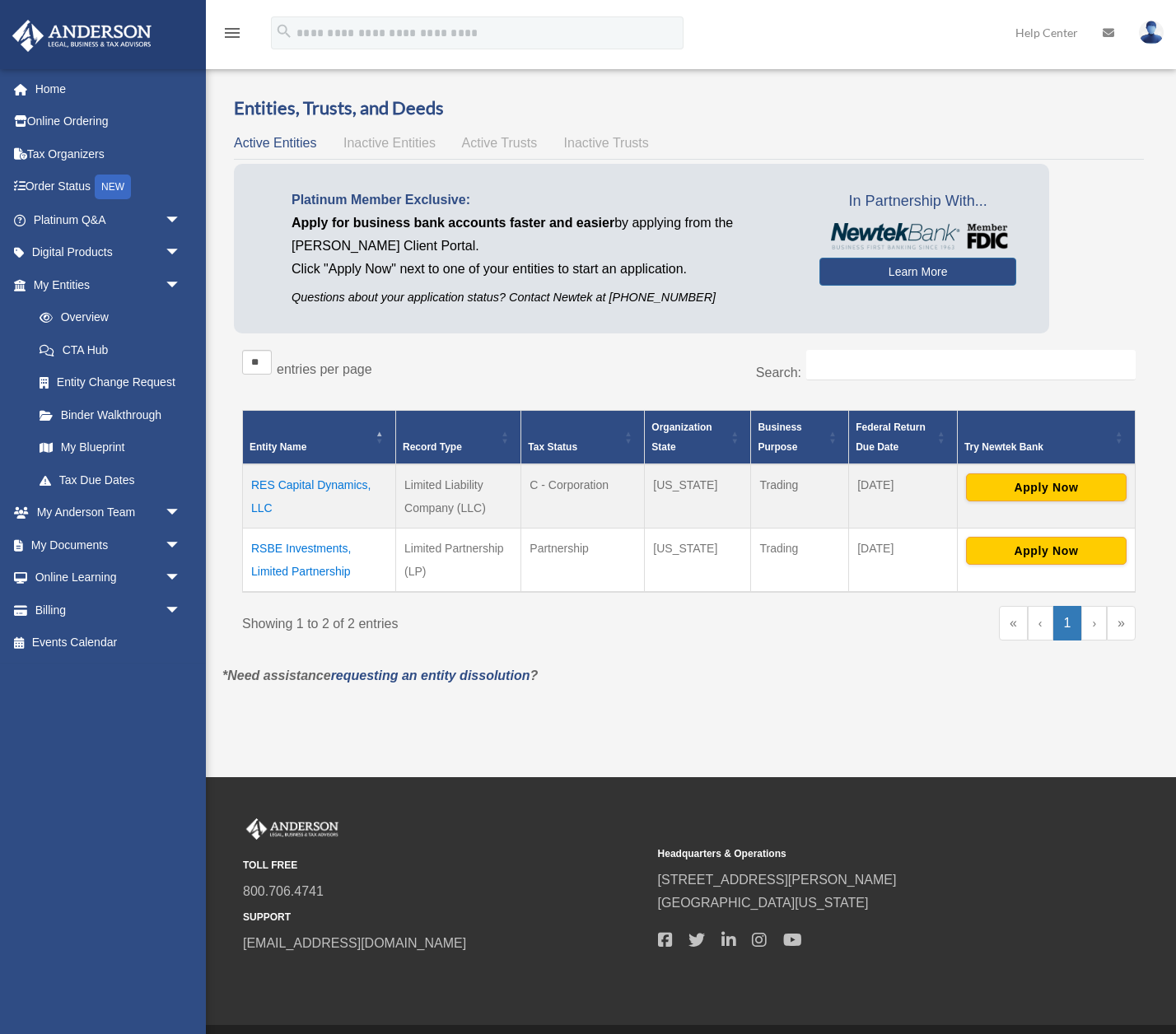
click at [776, 34] on div "menu search Site Menu add bridgegm@gmail.com My Profile Reset Password Logout H…" at bounding box center [588, 40] width 1151 height 56
